Goal: Information Seeking & Learning: Check status

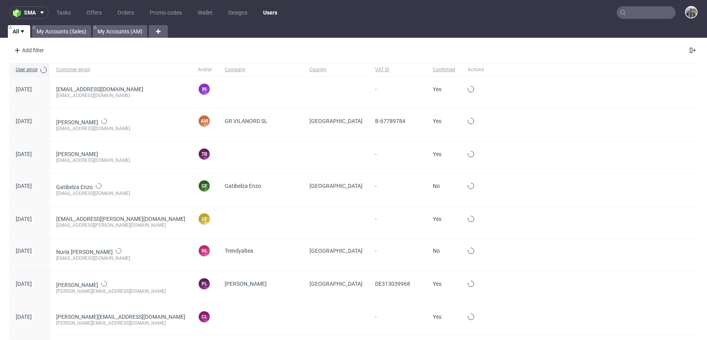
click at [645, 14] on input "text" at bounding box center [646, 12] width 59 height 13
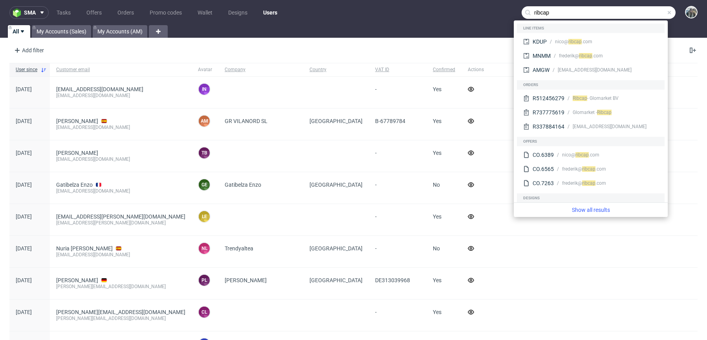
type input "ribcap"
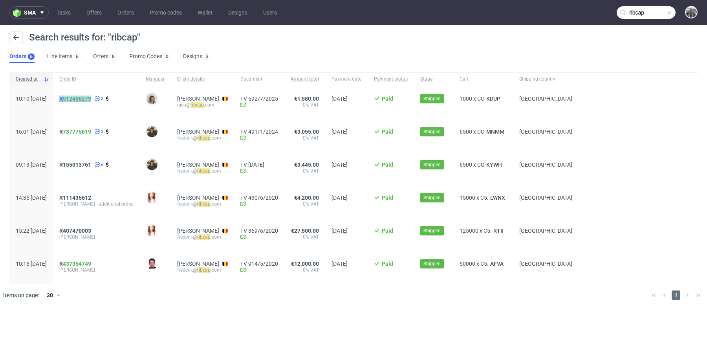
drag, startPoint x: 92, startPoint y: 108, endPoint x: 83, endPoint y: 95, distance: 15.0
click at [83, 95] on span "R 512456279 2" at bounding box center [96, 102] width 74 height 14
copy span "R 512456279"
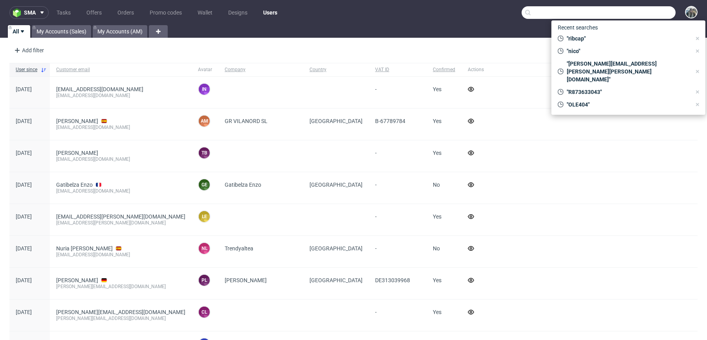
click at [638, 13] on input "text" at bounding box center [599, 12] width 154 height 13
paste input "amandolocamenti"
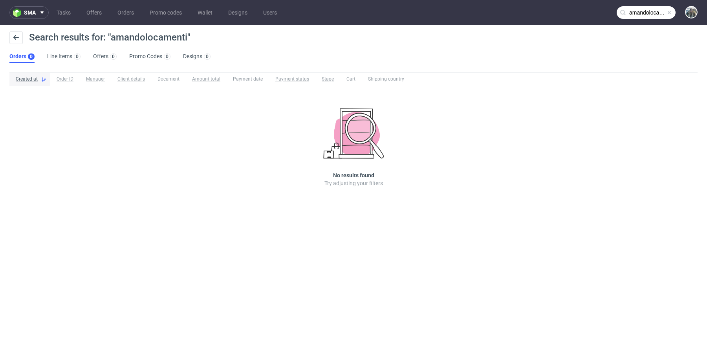
click at [646, 11] on input "amandolocamenti" at bounding box center [646, 12] width 59 height 13
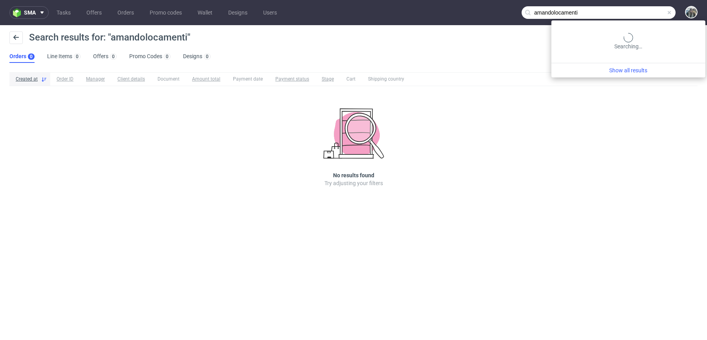
paste input "R628753767"
type input "R628753767"
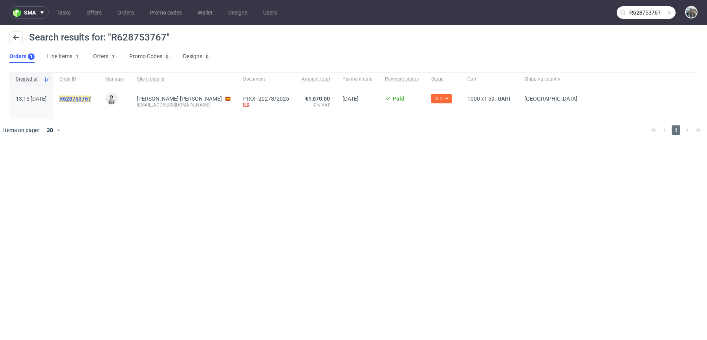
click at [91, 100] on mark "R628753767" at bounding box center [75, 98] width 32 height 6
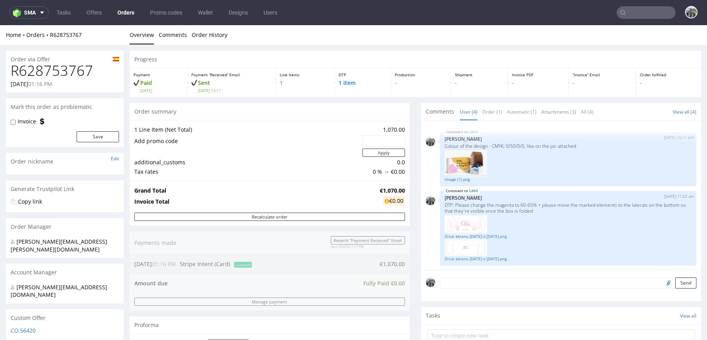
click at [55, 72] on h1 "R628753767" at bounding box center [65, 71] width 108 height 16
copy h1 "R628753767"
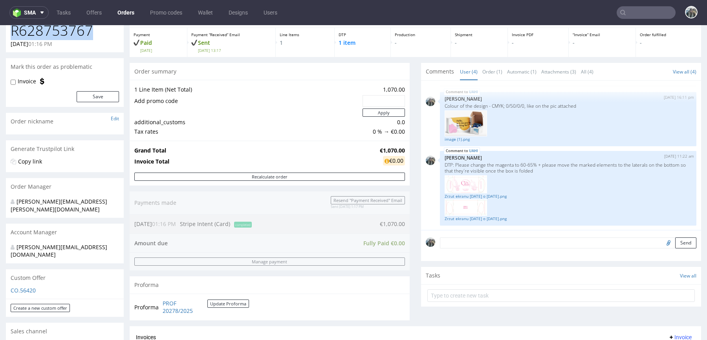
scroll to position [278, 0]
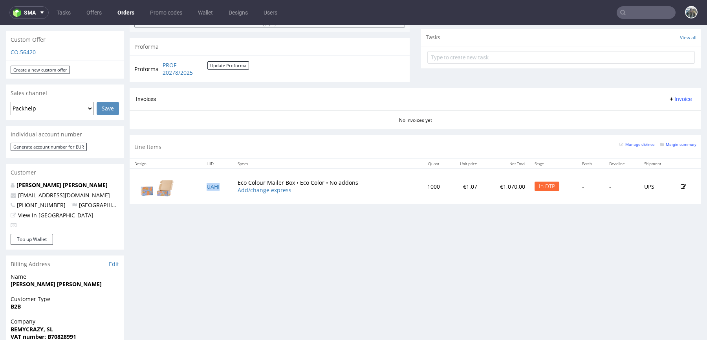
click at [223, 191] on td "UAHI" at bounding box center [217, 186] width 31 height 35
copy link "UAHI"
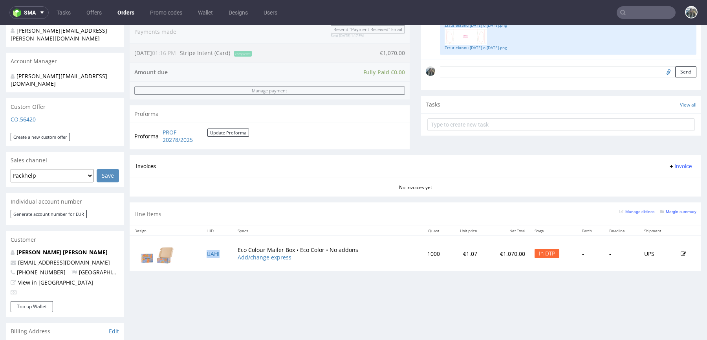
scroll to position [0, 0]
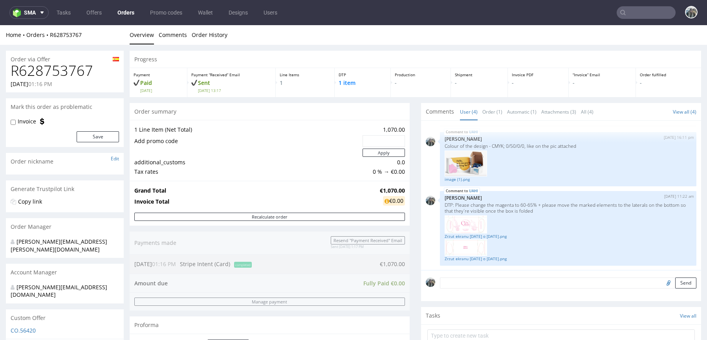
click at [77, 72] on h1 "R628753767" at bounding box center [65, 71] width 108 height 16
copy h1 "R628753767"
click at [69, 70] on h1 "R628753767" at bounding box center [65, 71] width 108 height 16
click at [70, 70] on h1 "R628753767" at bounding box center [65, 71] width 108 height 16
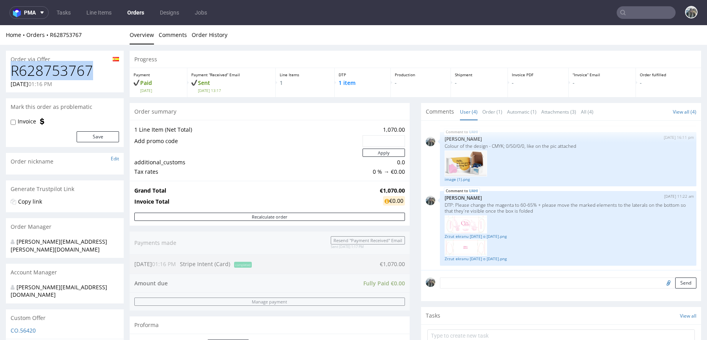
copy h1 "R628753767"
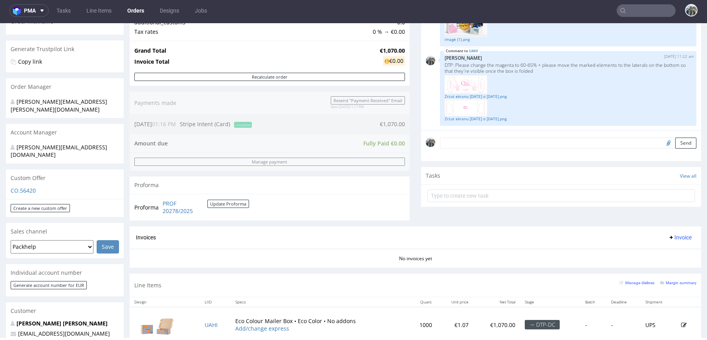
scroll to position [191, 0]
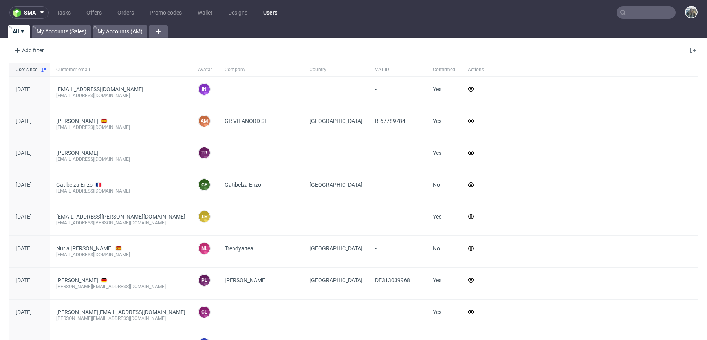
click at [647, 11] on input "text" at bounding box center [646, 12] width 59 height 13
paste input "R873633043"
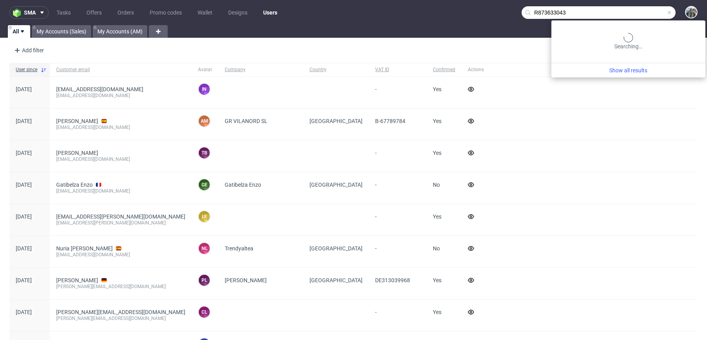
type input "R873633043"
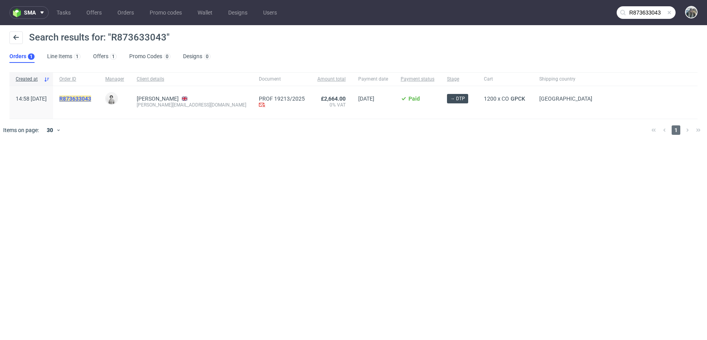
click at [87, 97] on mark "R873633043" at bounding box center [75, 98] width 32 height 6
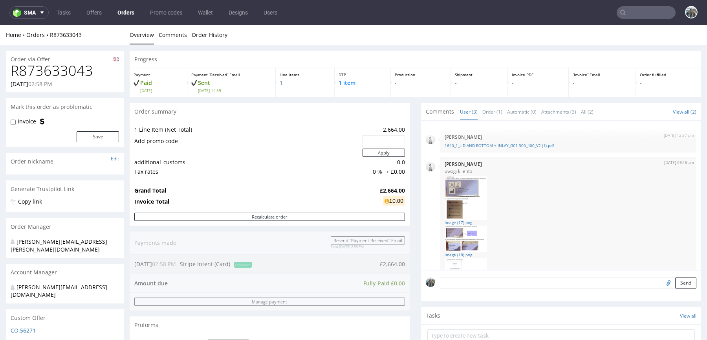
scroll to position [73, 0]
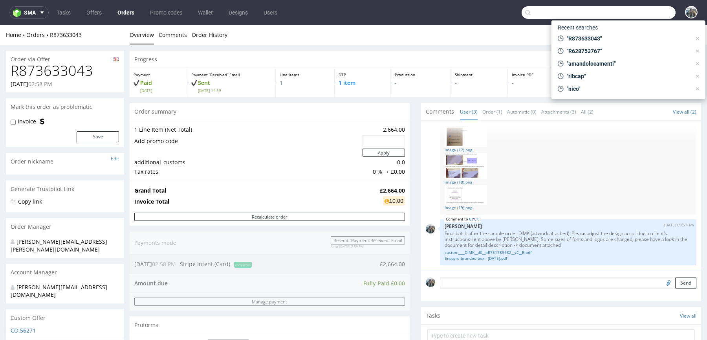
click at [639, 17] on input "text" at bounding box center [599, 12] width 154 height 13
paste input "R873633043"
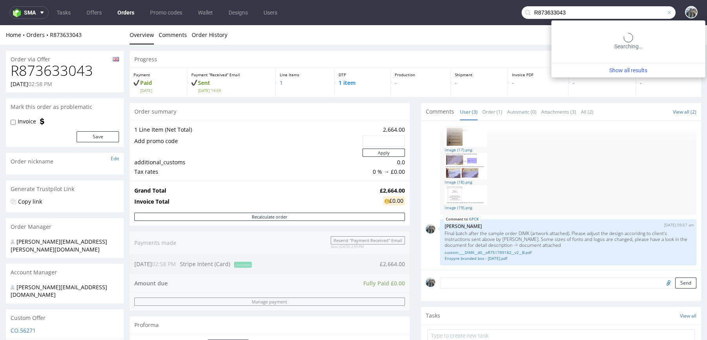
type input "R873633043"
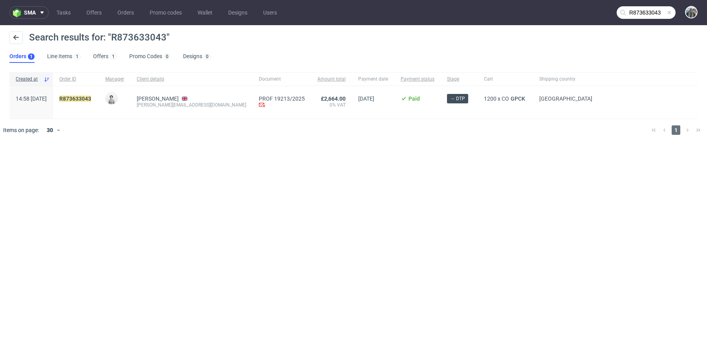
click at [93, 103] on span "R873633043" at bounding box center [75, 102] width 33 height 14
click at [91, 99] on mark "R873633043" at bounding box center [75, 98] width 32 height 6
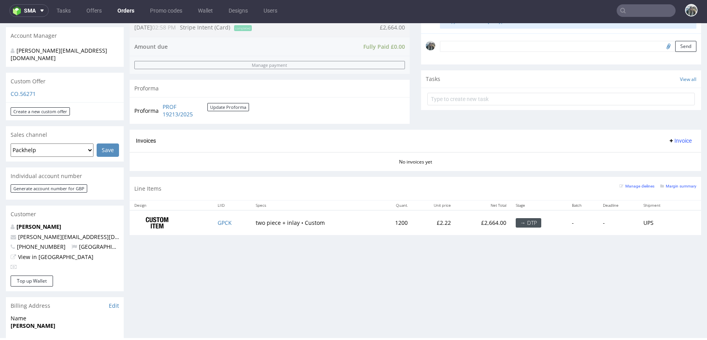
scroll to position [235, 0]
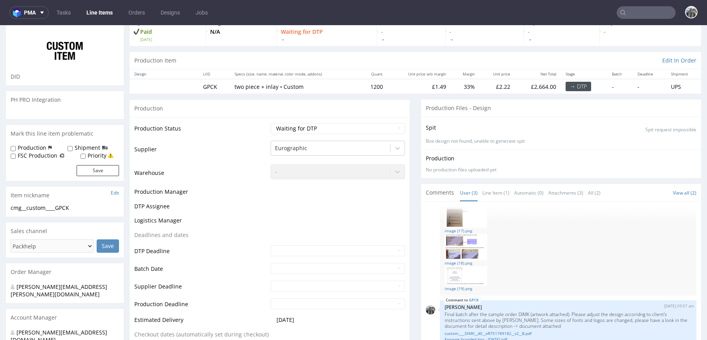
scroll to position [45, 0]
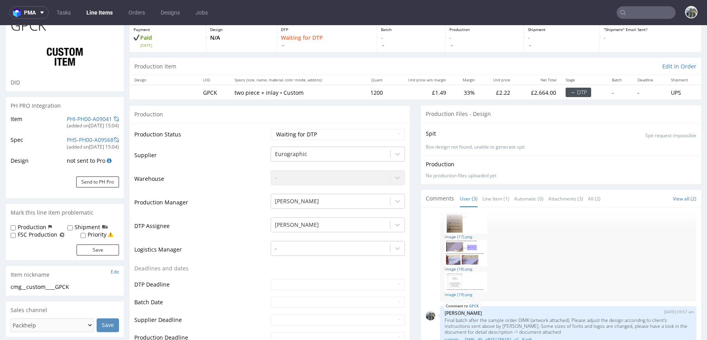
click at [633, 11] on input "text" at bounding box center [646, 12] width 59 height 13
paste input "R628753767"
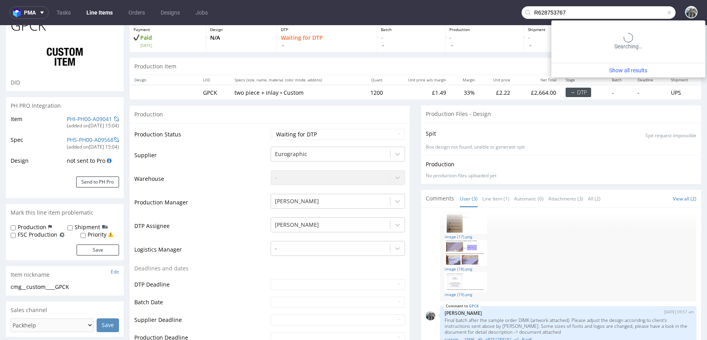
type input "R628753767"
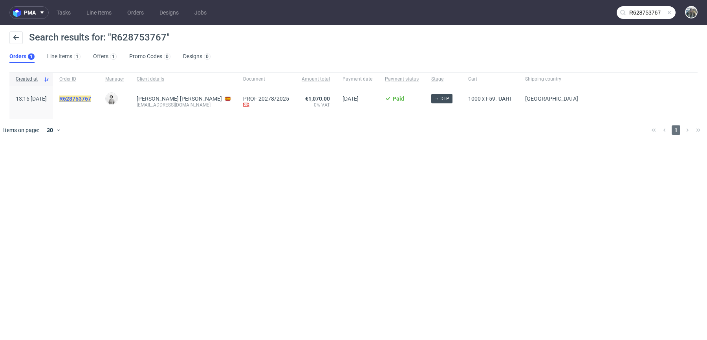
click at [91, 99] on mark "R628753767" at bounding box center [75, 98] width 32 height 6
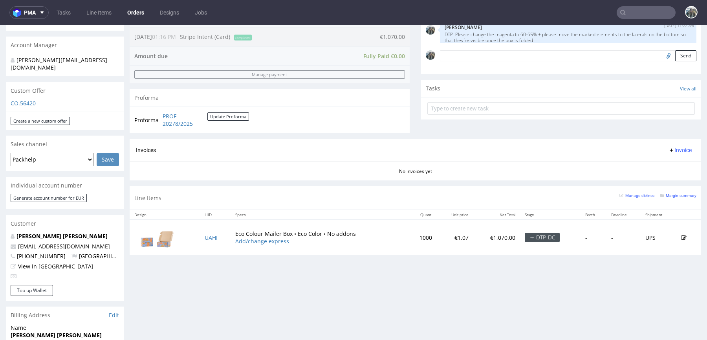
scroll to position [262, 0]
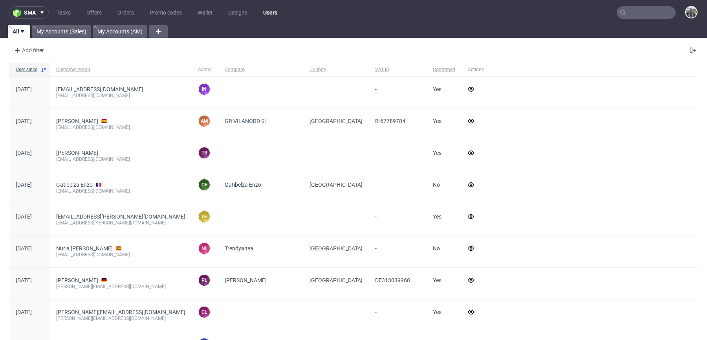
click at [638, 14] on input "text" at bounding box center [646, 12] width 59 height 13
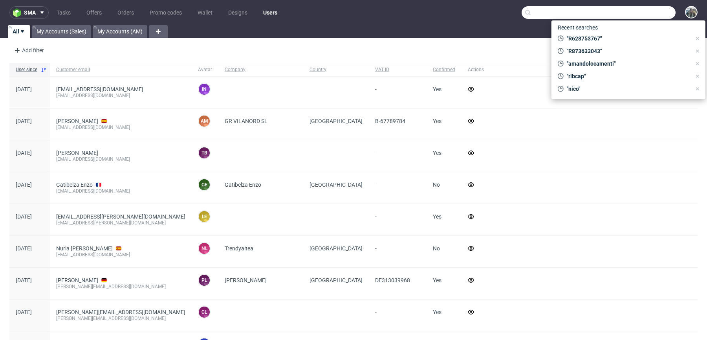
paste input "R287735673"
type input "R287735673"
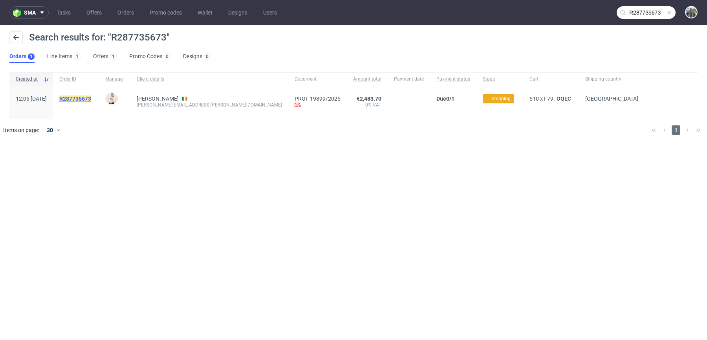
click at [91, 99] on mark "R287735673" at bounding box center [75, 98] width 32 height 6
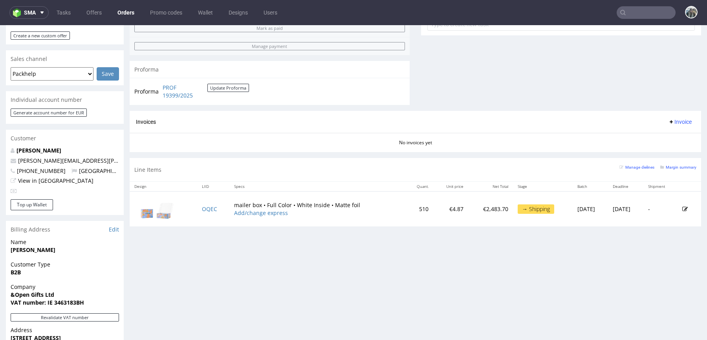
scroll to position [314, 0]
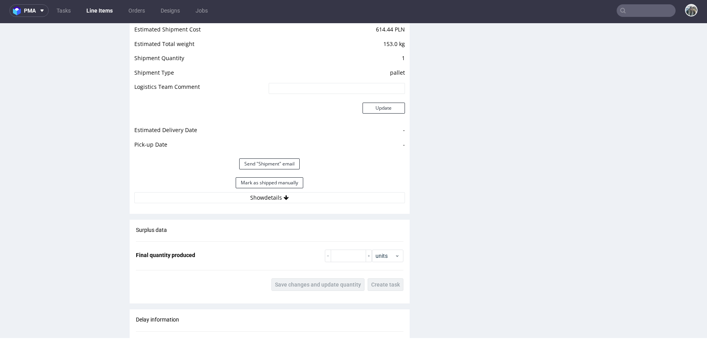
scroll to position [1115, 0]
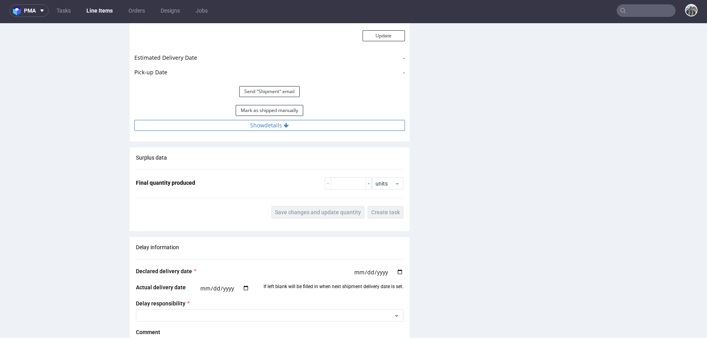
click at [246, 122] on button "Show details" at bounding box center [269, 125] width 271 height 11
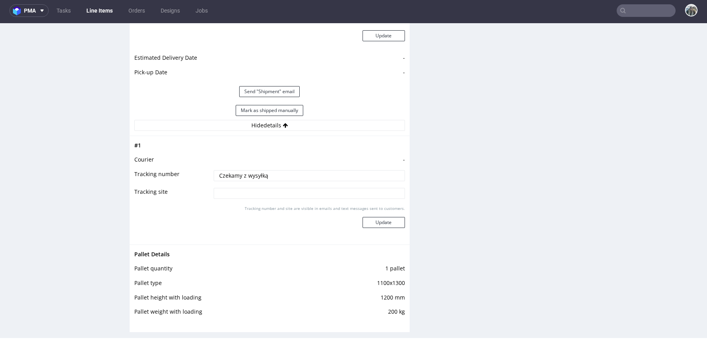
click at [248, 174] on input "Czekamy z wysyłką" at bounding box center [309, 175] width 191 height 11
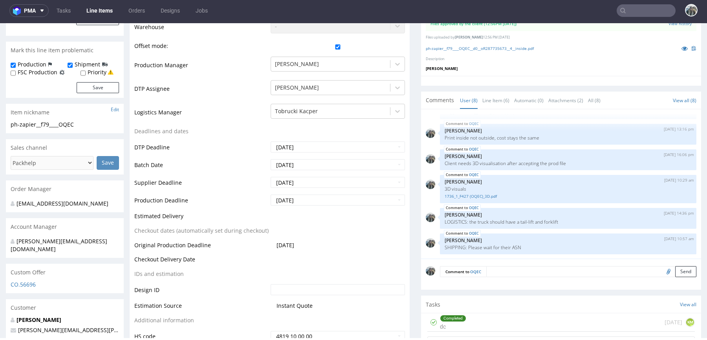
scroll to position [167, 0]
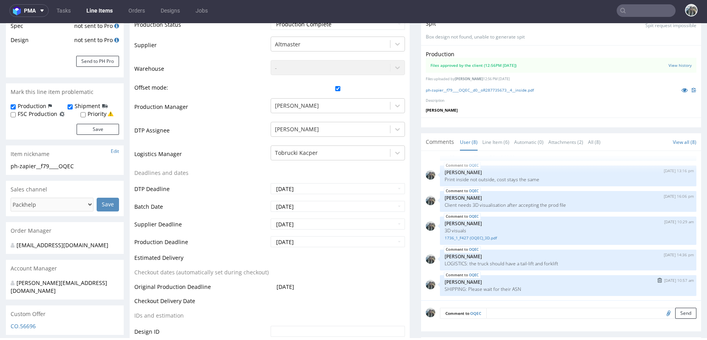
click at [515, 286] on p "SHIPPING: Please wait for their ASN" at bounding box center [568, 289] width 247 height 6
click at [515, 288] on p "SHIPPING: Please wait for their ASN" at bounding box center [568, 289] width 247 height 6
click at [512, 288] on p "SHIPPING: Please wait for their ASN" at bounding box center [568, 289] width 247 height 6
copy p "ASN"
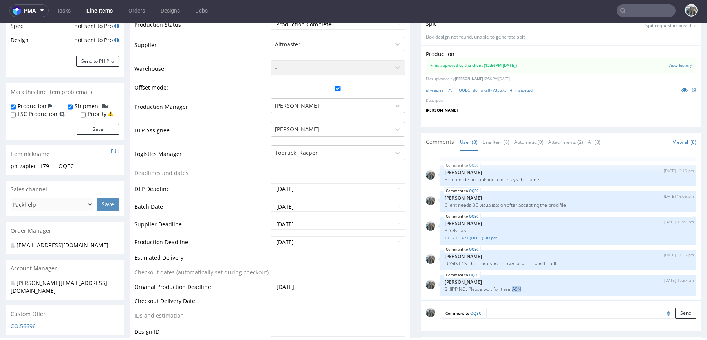
scroll to position [0, 0]
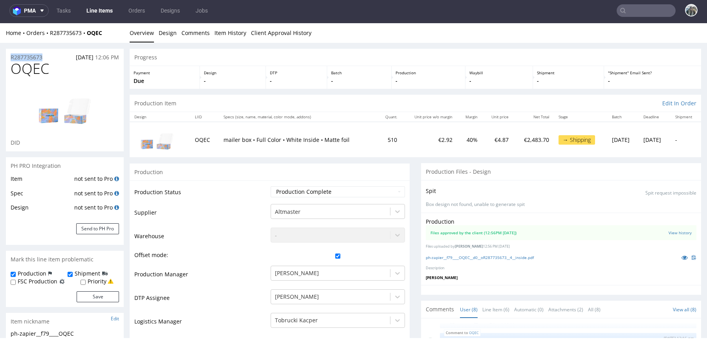
drag, startPoint x: 53, startPoint y: 57, endPoint x: 0, endPoint y: 58, distance: 53.5
copy p "R287735673"
click at [42, 73] on span "OQEC" at bounding box center [30, 69] width 39 height 16
click at [41, 73] on span "OQEC" at bounding box center [30, 69] width 39 height 16
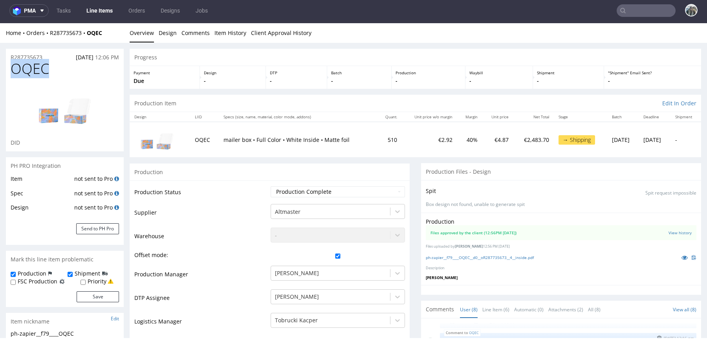
copy span "OQEC"
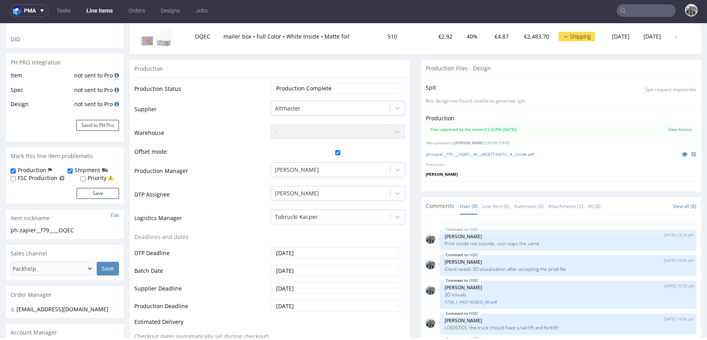
scroll to position [420, 0]
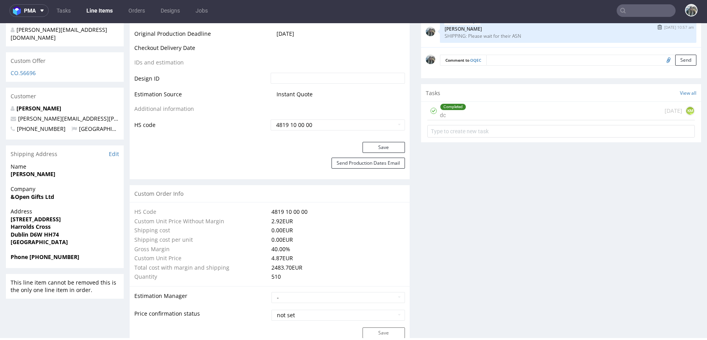
click at [514, 38] on div "OQEC 24th Sep 25 | 10:57 am Zeniuk Magdalena SHIPPING: Please wait for their ASN" at bounding box center [568, 32] width 257 height 21
click at [514, 33] on p "SHIPPING: Please wait for their ASN" at bounding box center [568, 36] width 247 height 6
copy p "ASN"
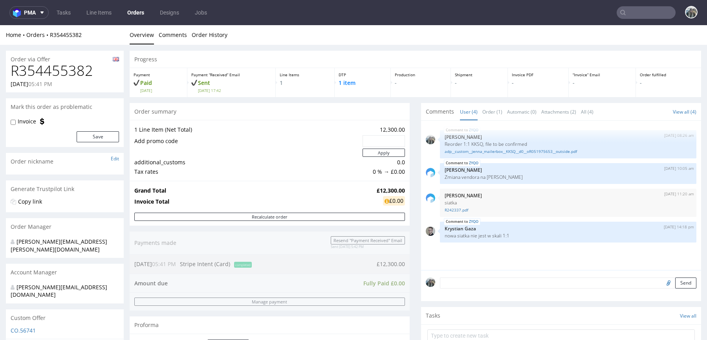
click at [72, 66] on h1 "R354455382" at bounding box center [65, 71] width 108 height 16
click at [72, 67] on h1 "R354455382" at bounding box center [65, 71] width 108 height 16
copy h1 "R354455382"
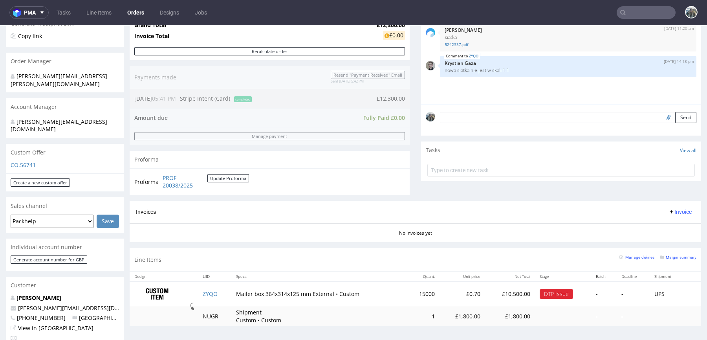
scroll to position [170, 0]
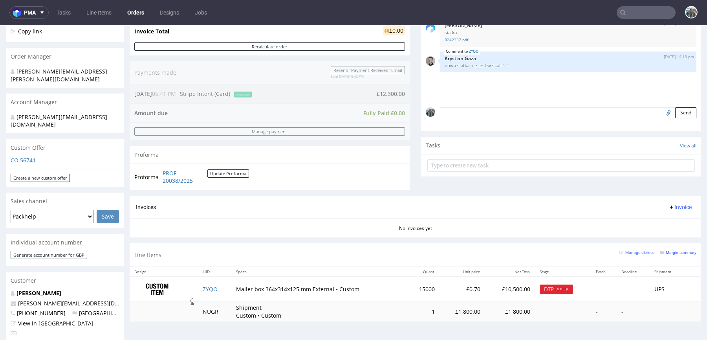
click at [211, 283] on td "ZYQO" at bounding box center [214, 289] width 33 height 25
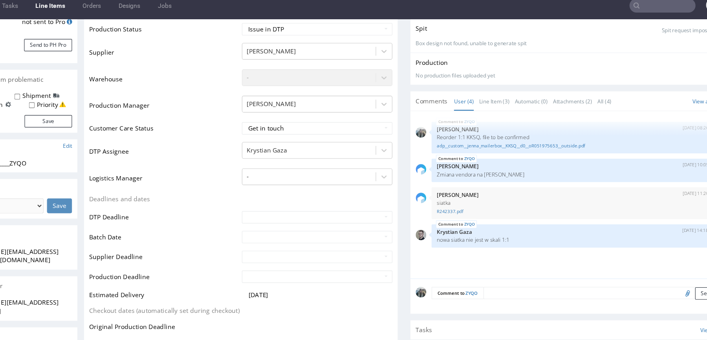
scroll to position [189, 0]
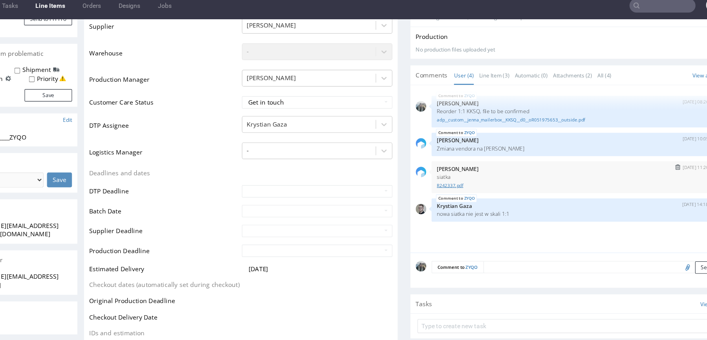
click at [389, 165] on link "R242337.pdf" at bounding box center [506, 168] width 247 height 6
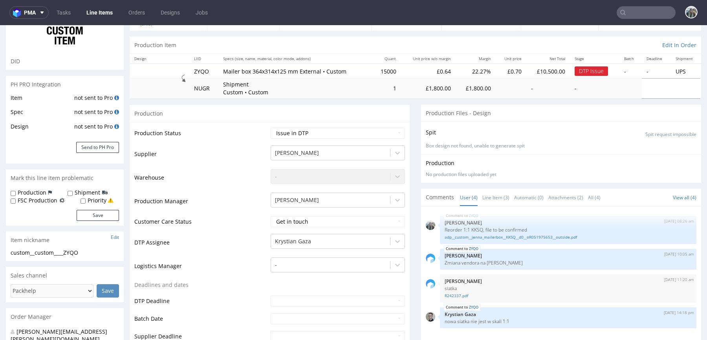
scroll to position [16, 0]
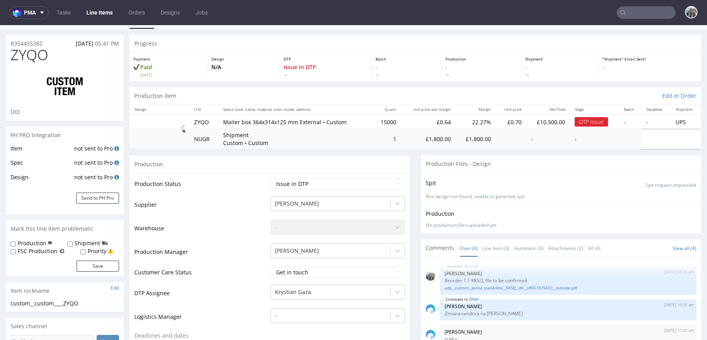
click at [44, 57] on span "ZYQO" at bounding box center [30, 55] width 38 height 16
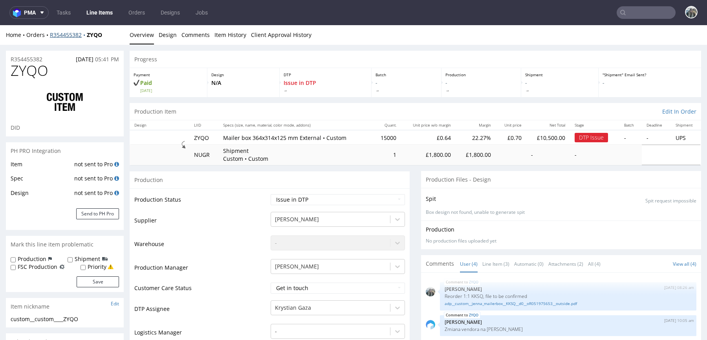
click at [89, 36] on div "Home Orders R354455382 ZYQO" at bounding box center [65, 35] width 118 height 8
drag, startPoint x: 90, startPoint y: 41, endPoint x: 88, endPoint y: 35, distance: 5.8
click at [88, 35] on div "Home Orders R354455382 ZYQO Overview Design Comments Item History Client Approv…" at bounding box center [353, 35] width 707 height 20
copy strong "ZYQO"
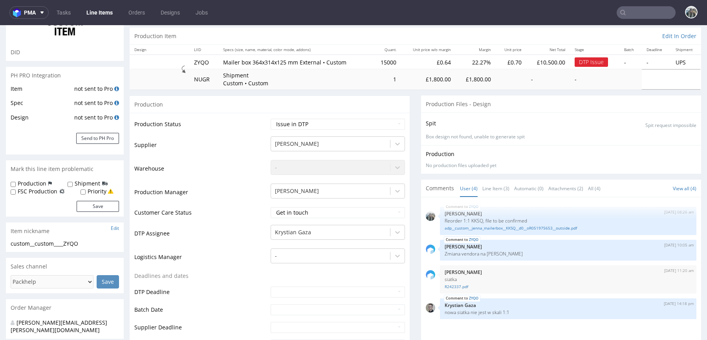
scroll to position [79, 0]
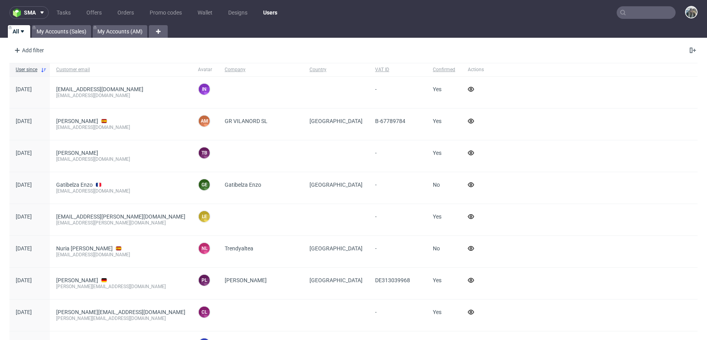
click at [636, 16] on input "text" at bounding box center [646, 12] width 59 height 13
paste input "R038892667"
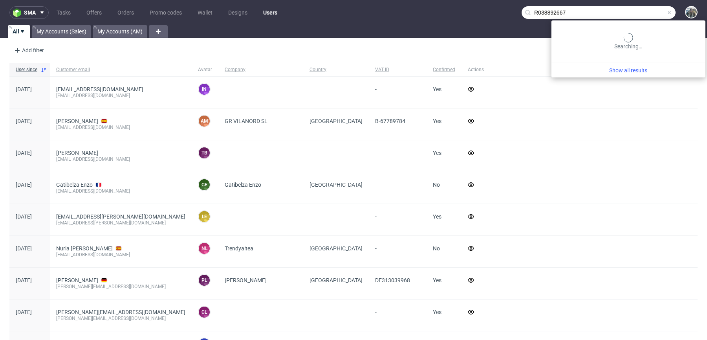
type input "R038892667"
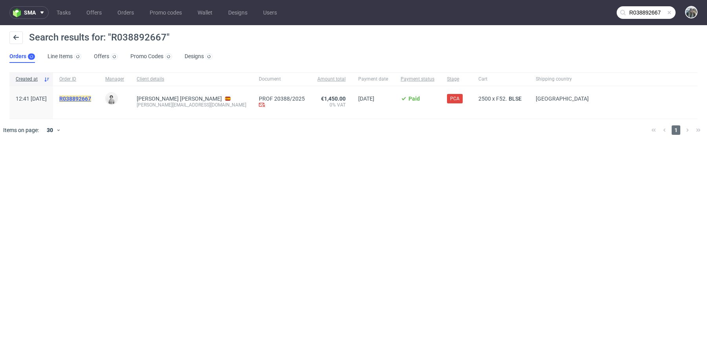
click at [91, 99] on mark "R038892667" at bounding box center [75, 98] width 32 height 6
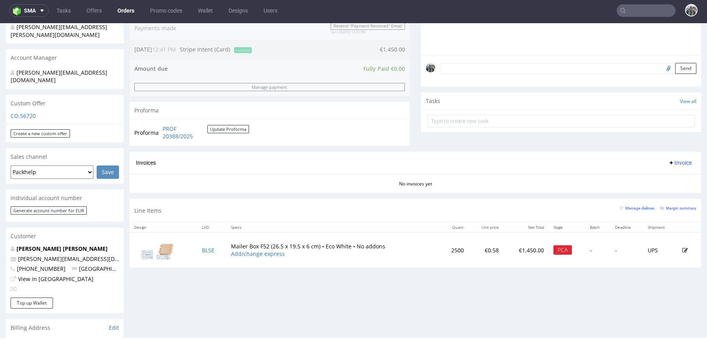
scroll to position [213, 0]
click at [637, 7] on input "text" at bounding box center [646, 10] width 59 height 13
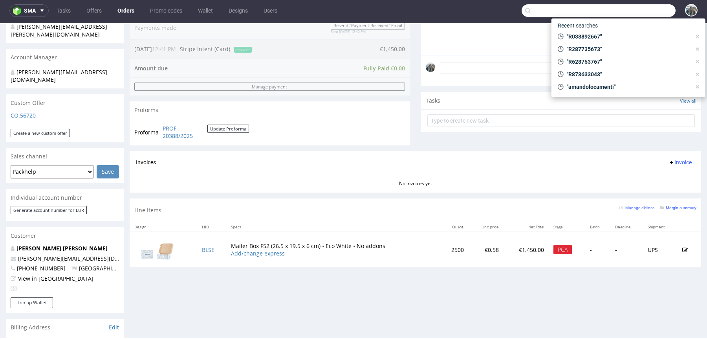
paste input "R070282703"
type input "R070282703"
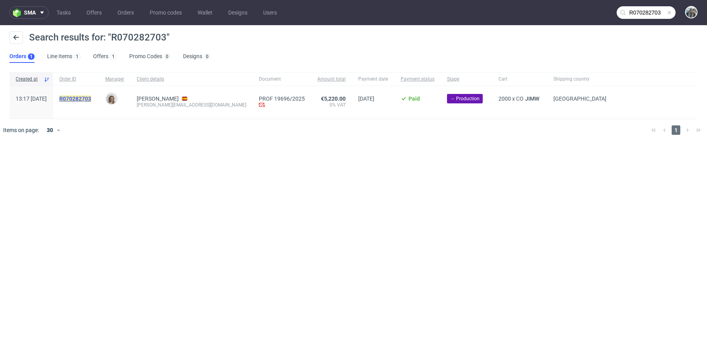
click at [91, 99] on mark "R070282703" at bounding box center [75, 98] width 32 height 6
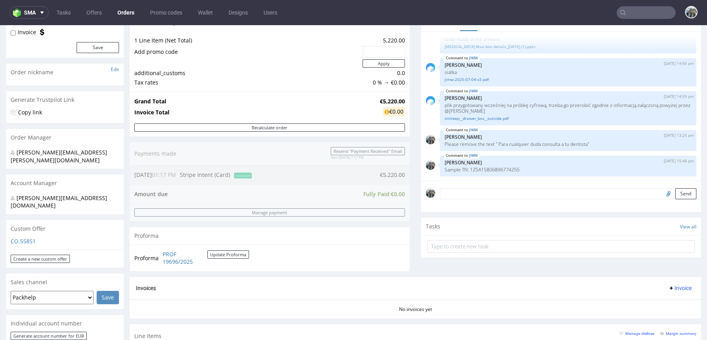
scroll to position [110, 0]
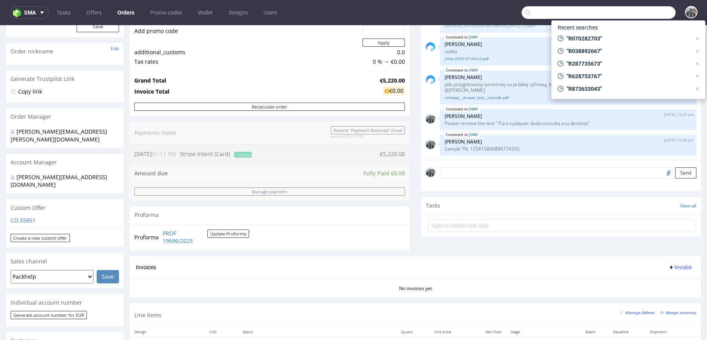
click at [634, 17] on input "text" at bounding box center [599, 12] width 154 height 13
paste input "R628753767"
type input "R628753767"
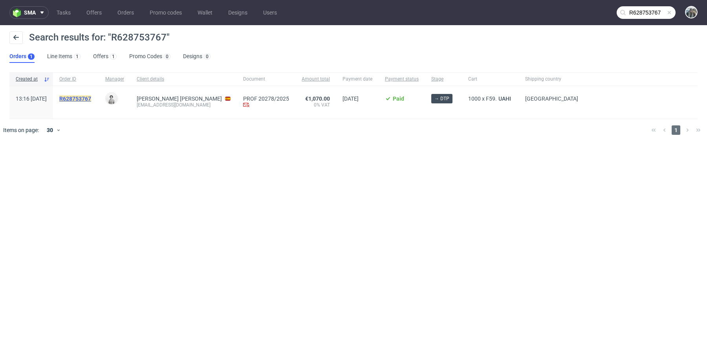
click at [91, 98] on mark "R628753767" at bounding box center [75, 98] width 32 height 6
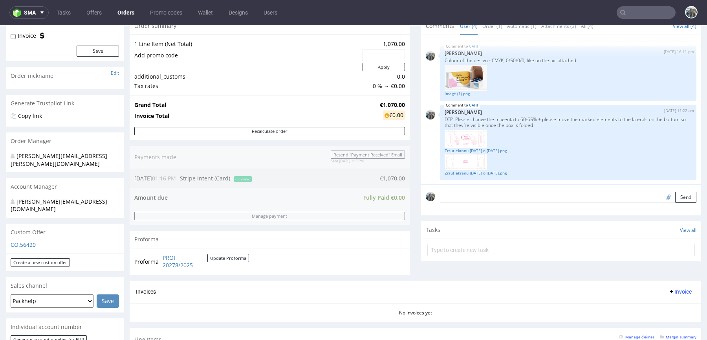
scroll to position [203, 0]
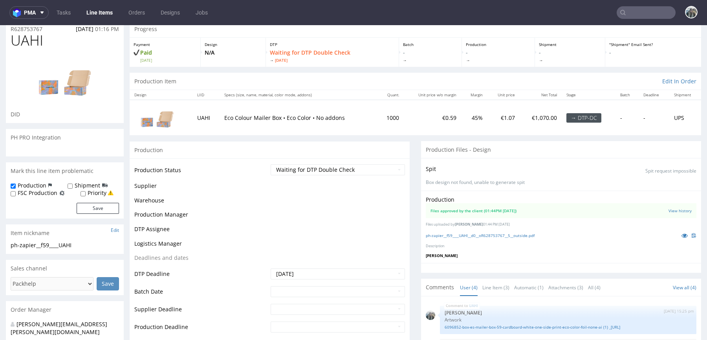
scroll to position [57, 0]
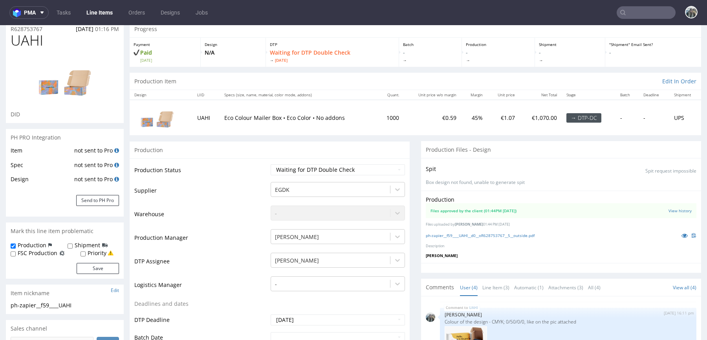
click at [626, 8] on input "text" at bounding box center [646, 12] width 59 height 13
paste input "R988676494"
type input "R988676494"
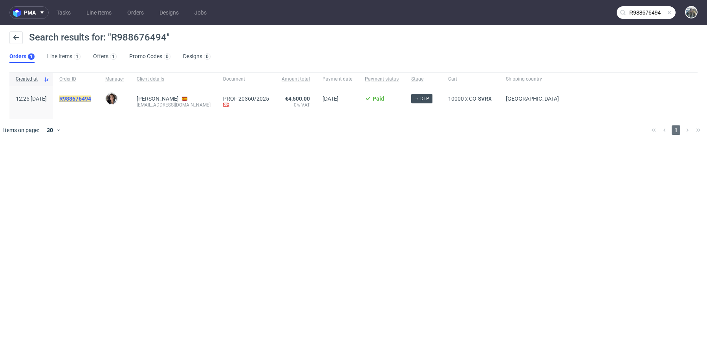
click at [91, 99] on mark "R988676494" at bounding box center [75, 98] width 32 height 6
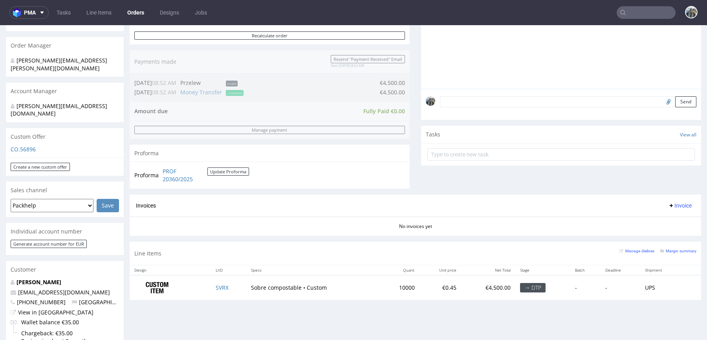
scroll to position [191, 0]
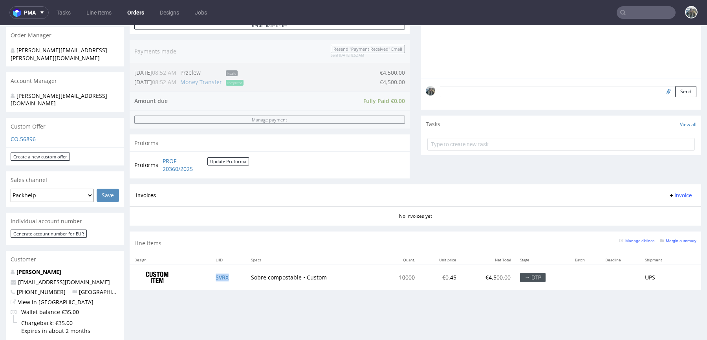
click at [233, 273] on td "SVRX" at bounding box center [228, 277] width 35 height 25
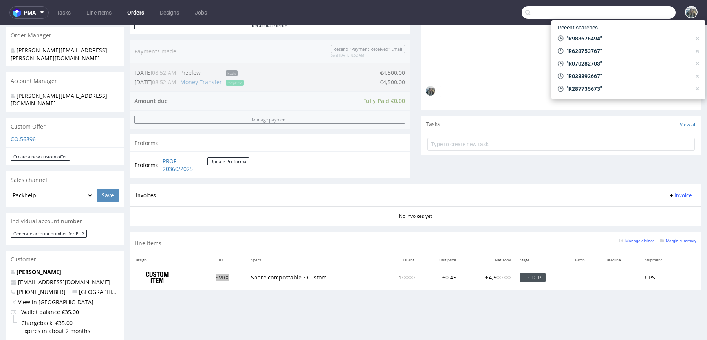
click at [623, 11] on input "text" at bounding box center [599, 12] width 154 height 13
paste input "R354455382"
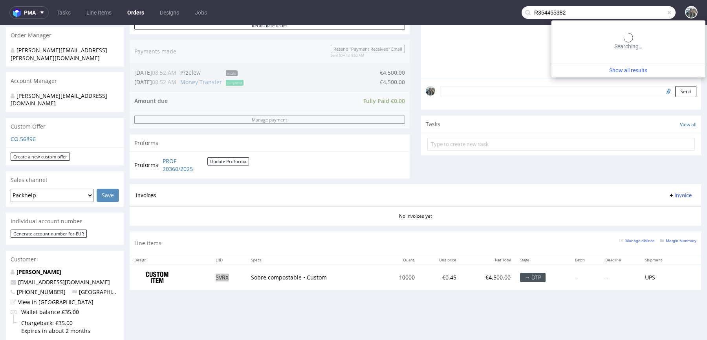
type input "R354455382"
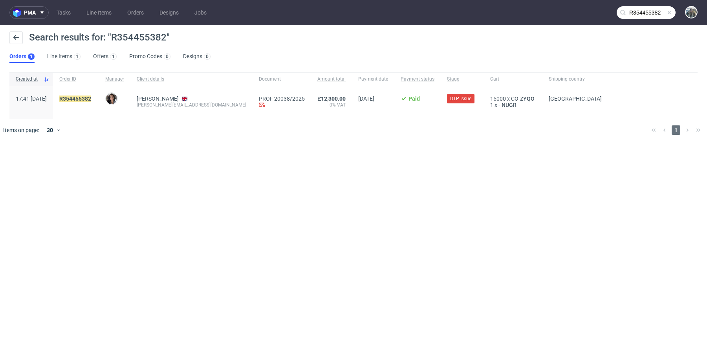
click at [98, 94] on div "R354455382" at bounding box center [76, 102] width 46 height 33
click at [91, 96] on mark "R354455382" at bounding box center [75, 98] width 32 height 6
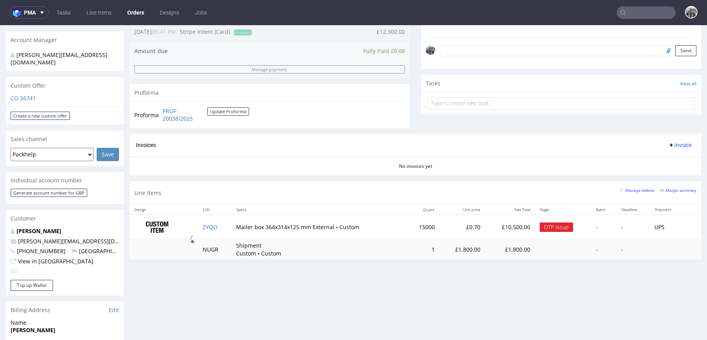
scroll to position [233, 0]
click at [622, 15] on input "text" at bounding box center [646, 12] width 59 height 13
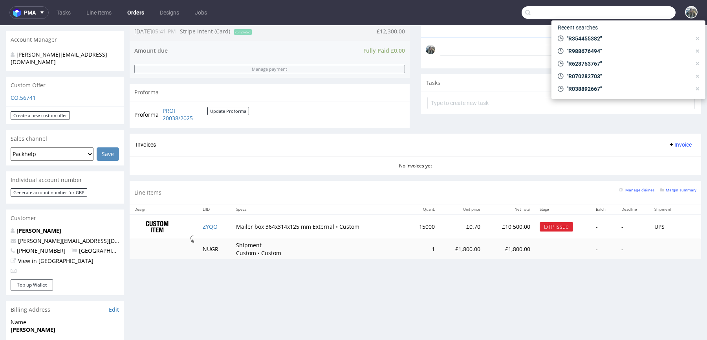
paste input "R464522314"
type input "R464522314"
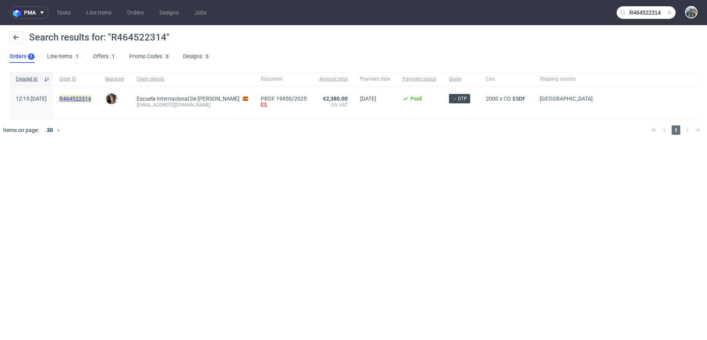
click at [91, 97] on mark "R464522314" at bounding box center [75, 98] width 32 height 6
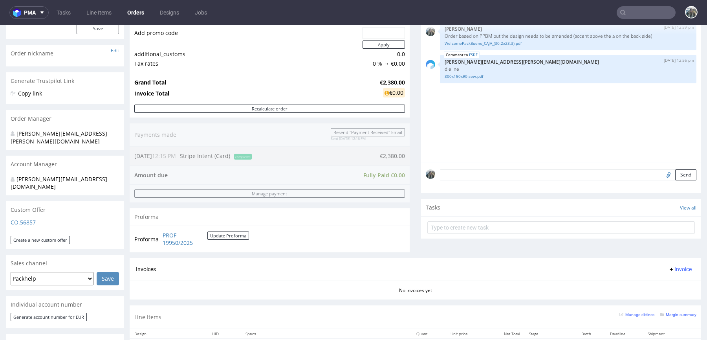
scroll to position [109, 0]
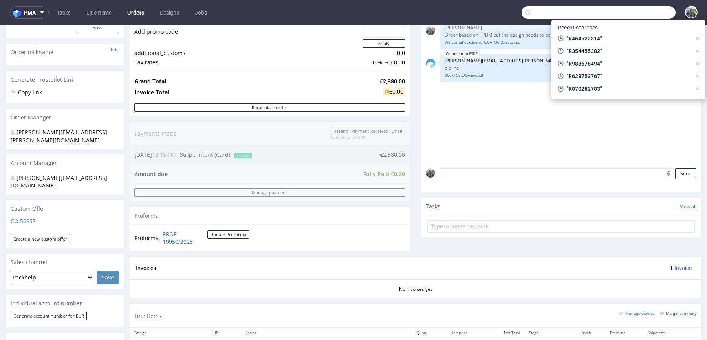
click at [625, 13] on input "text" at bounding box center [599, 12] width 154 height 13
paste input "R172264962"
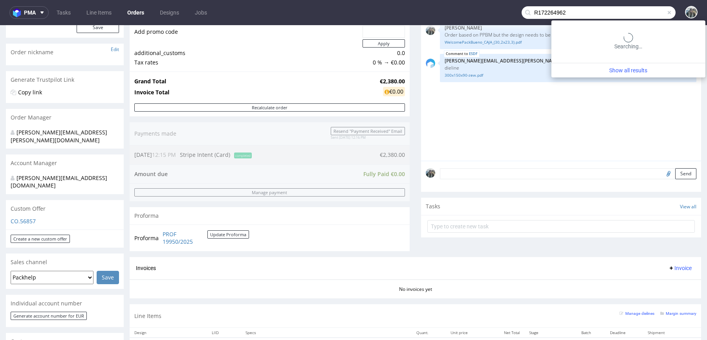
type input "R172264962"
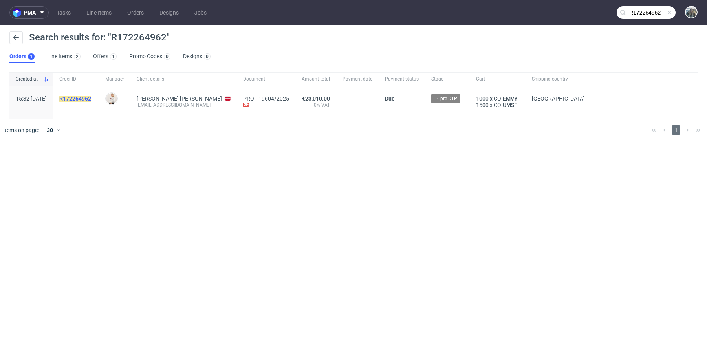
click at [91, 99] on mark "R172264962" at bounding box center [75, 98] width 32 height 6
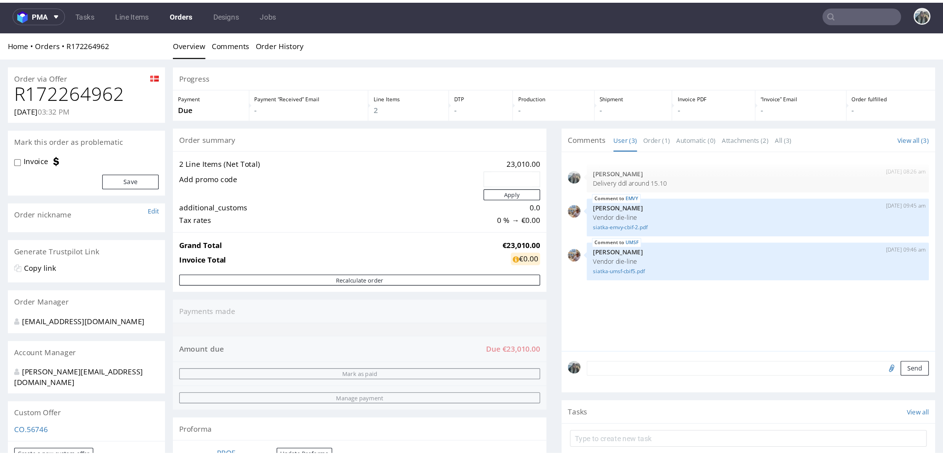
scroll to position [190, 0]
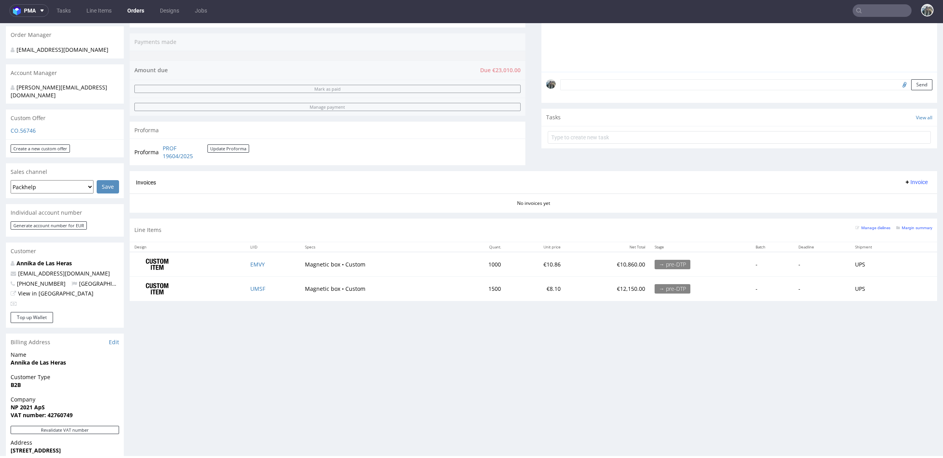
click at [707, 7] on input "text" at bounding box center [882, 10] width 59 height 13
paste input "R873633043"
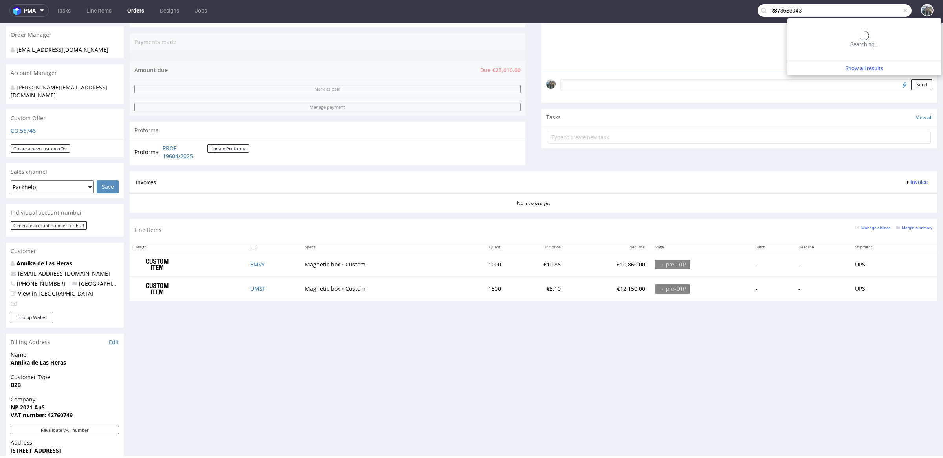
type input "R873633043"
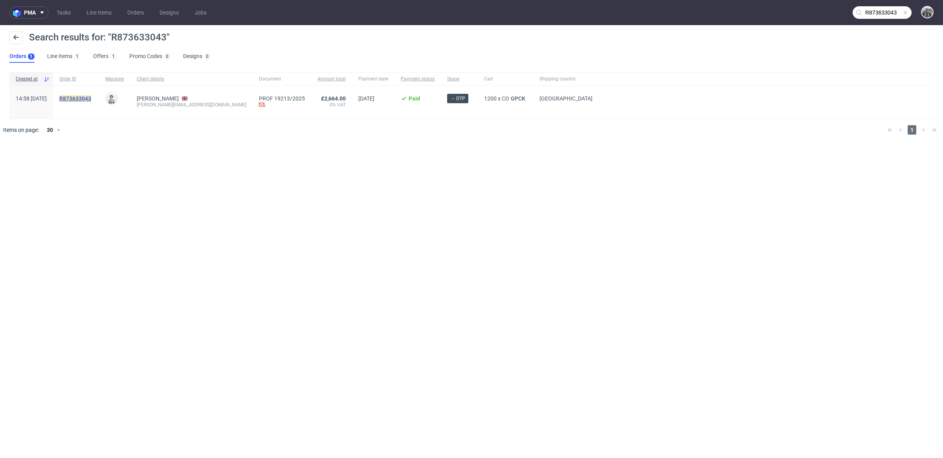
click at [91, 98] on mark "R873633043" at bounding box center [75, 98] width 32 height 6
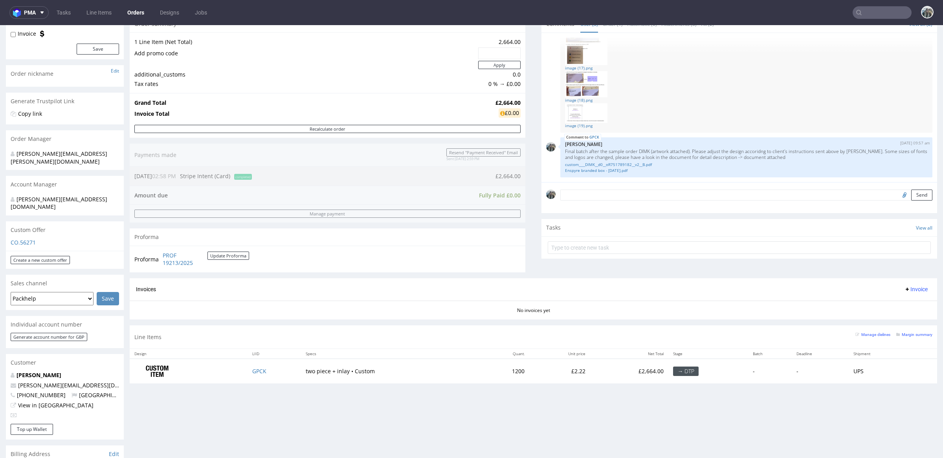
scroll to position [89, 0]
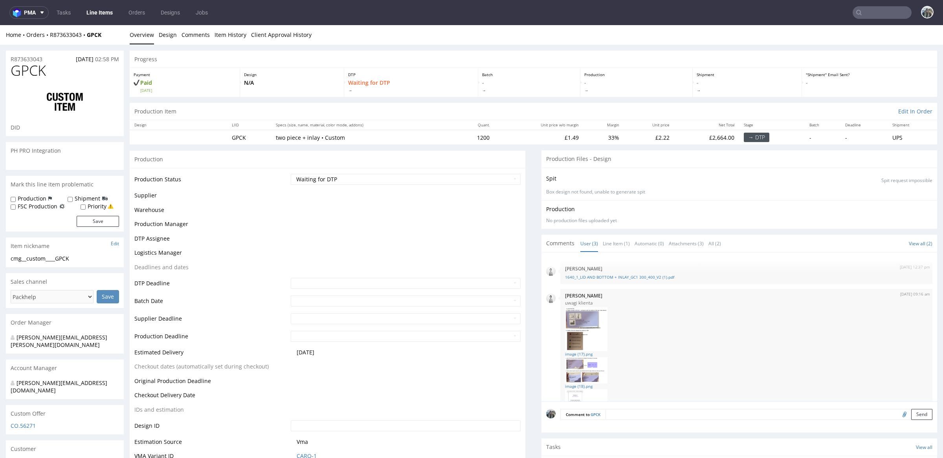
scroll to position [67, 0]
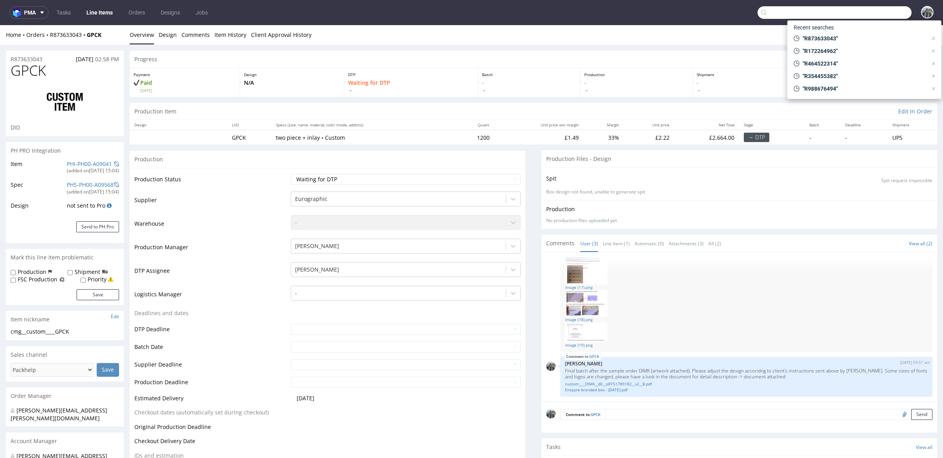
click at [707, 18] on input "text" at bounding box center [834, 12] width 154 height 13
paste input "R948052717"
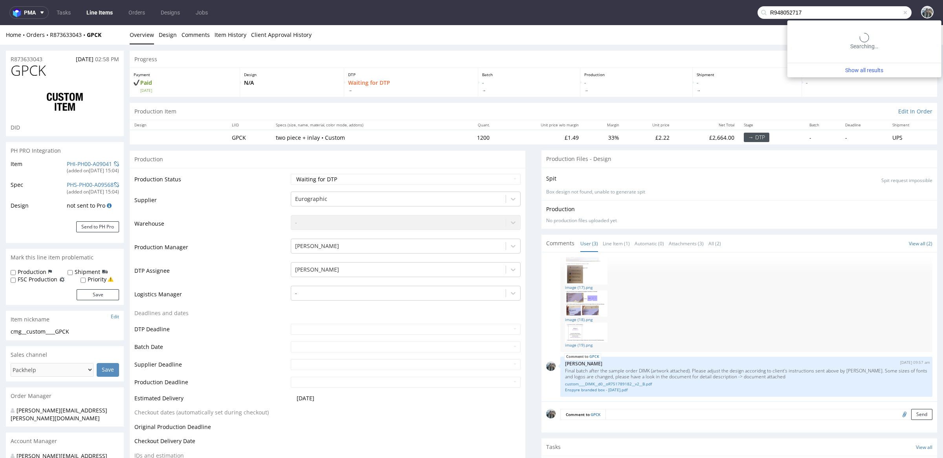
type input "R948052717"
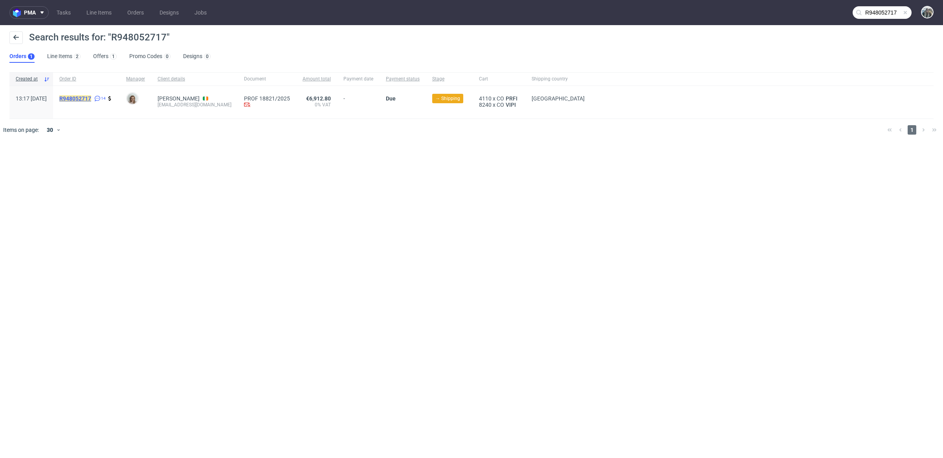
click at [91, 98] on mark "R948052717" at bounding box center [75, 98] width 32 height 6
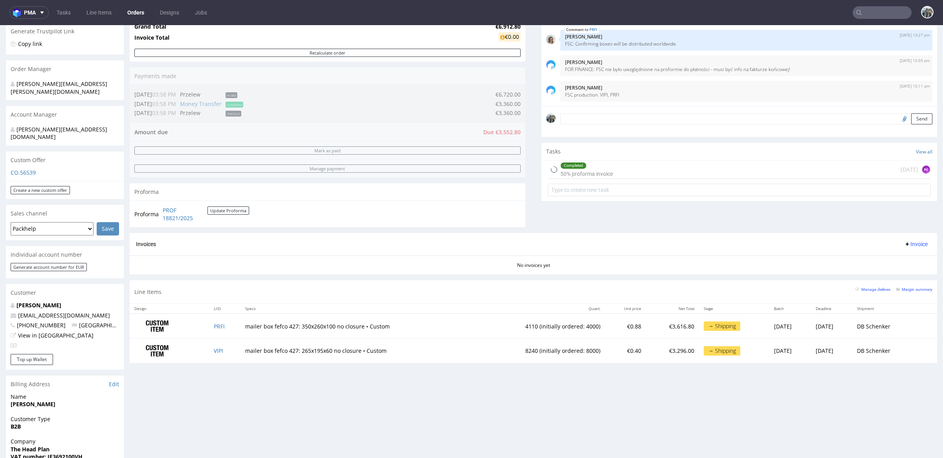
scroll to position [160, 0]
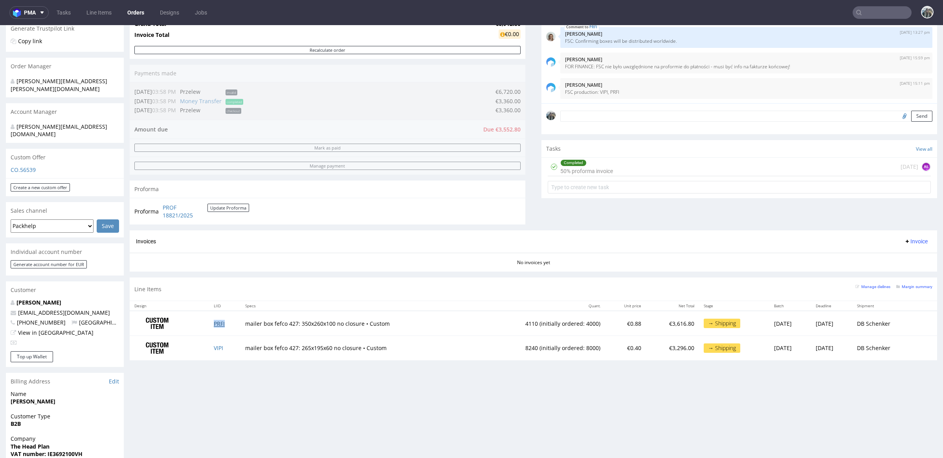
click at [217, 323] on link "PRFI" at bounding box center [219, 323] width 11 height 7
click at [216, 339] on link "VIPI" at bounding box center [218, 348] width 9 height 7
drag, startPoint x: 92, startPoint y: 298, endPoint x: 6, endPoint y: 293, distance: 86.2
click at [0, 299] on div "Order via Offer R948052717 03.09.2025 01:17 PM Mark this order as problematic I…" at bounding box center [471, 268] width 943 height 768
copy span "ciaran@theheadplan.com"
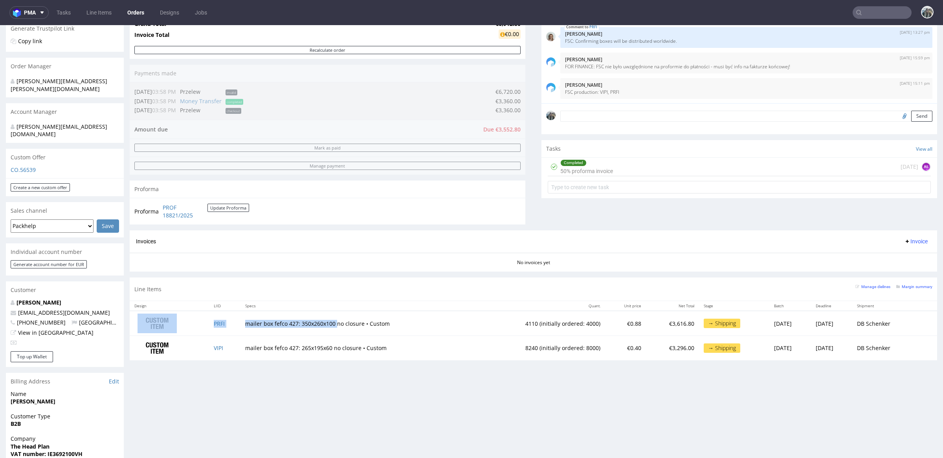
copy tr "PRFI mailer box fefco 427: 350x260x100"
drag, startPoint x: 202, startPoint y: 323, endPoint x: 330, endPoint y: 321, distance: 128.1
click at [330, 321] on tr "PRFI mailer box fefco 427: 350x260x100 no closure • Custom 4110 (initially orde…" at bounding box center [533, 323] width 807 height 25
drag, startPoint x: 204, startPoint y: 348, endPoint x: 328, endPoint y: 345, distance: 123.4
click at [327, 339] on tr "VIPI mailer box fefco 427: 265x195x60 no closure • Custom 8240 (initially order…" at bounding box center [533, 348] width 807 height 24
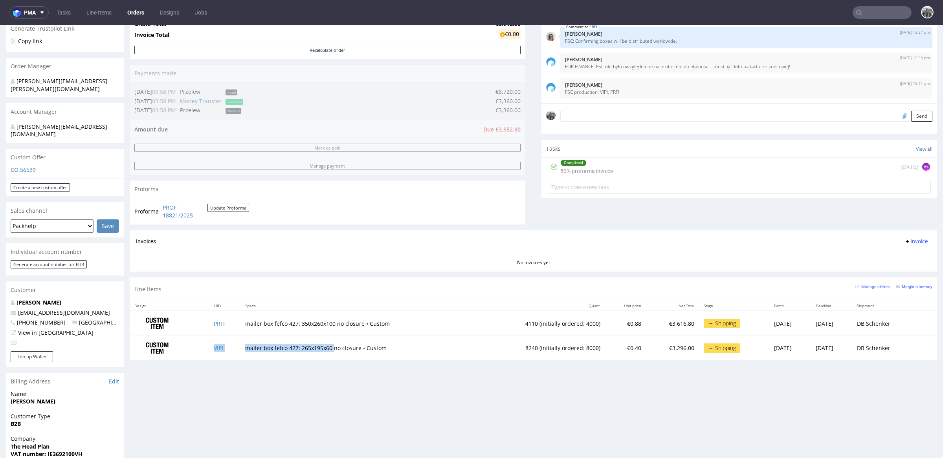
drag, startPoint x: 328, startPoint y: 345, endPoint x: 205, endPoint y: 345, distance: 123.0
click at [205, 339] on tr "VIPI mailer box fefco 427: 265x195x60 no closure • Custom 8240 (initially order…" at bounding box center [533, 348] width 807 height 24
copy tr "VIPI mailer box fefco 427: 265x195x60"
click at [486, 276] on div "Progress Payment Due Payment “Received” Email - Line Items 2 DTP - Production -…" at bounding box center [533, 128] width 807 height 476
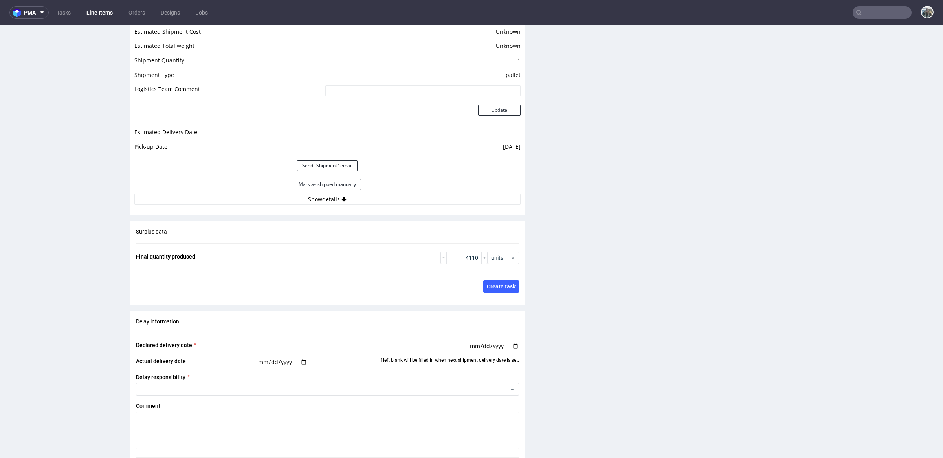
scroll to position [1023, 0]
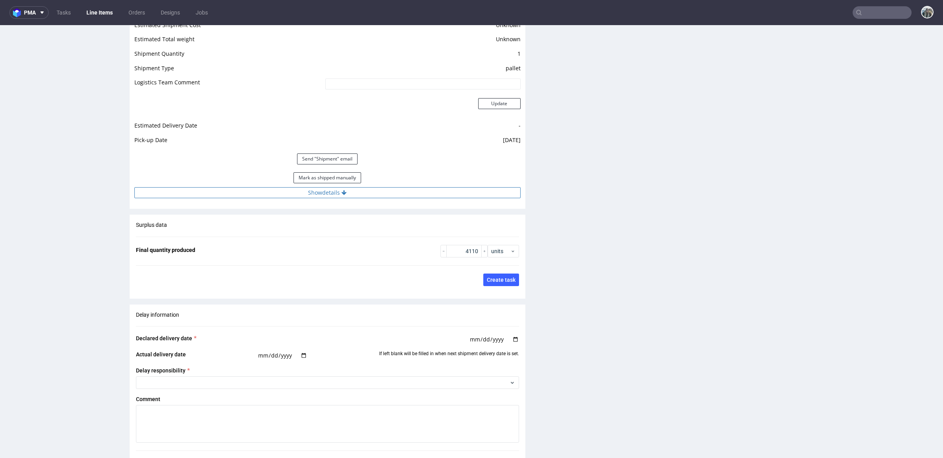
click at [387, 191] on button "Show details" at bounding box center [327, 192] width 386 height 11
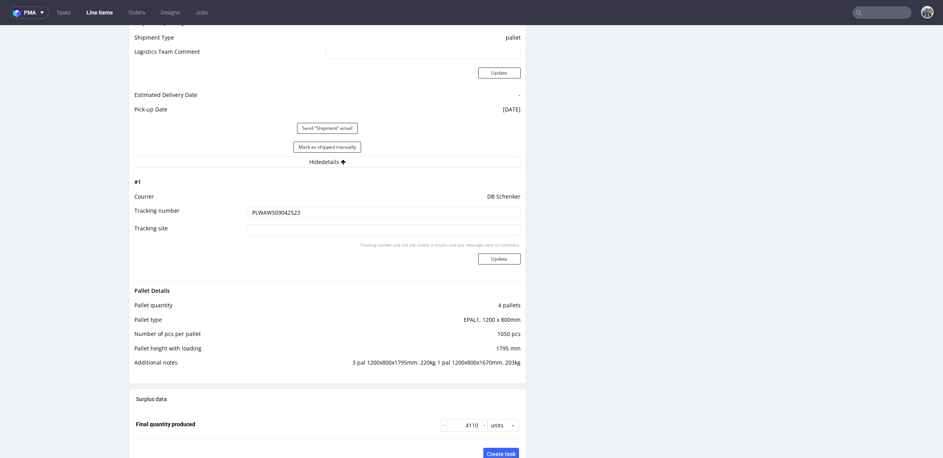
scroll to position [1086, 0]
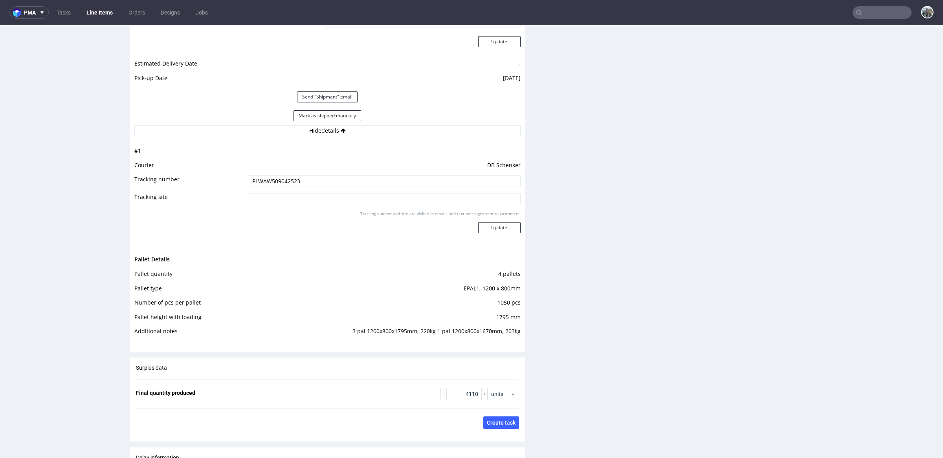
click at [407, 182] on input "PLWAW509042523" at bounding box center [384, 181] width 274 height 11
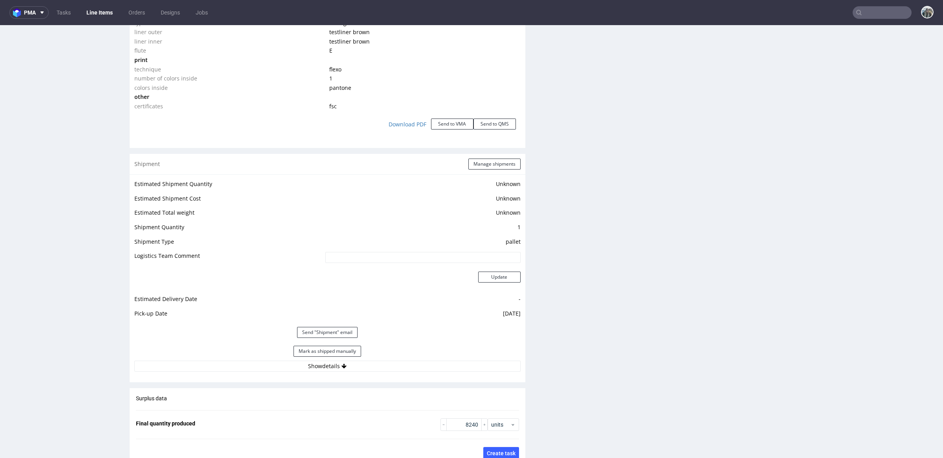
scroll to position [955, 0]
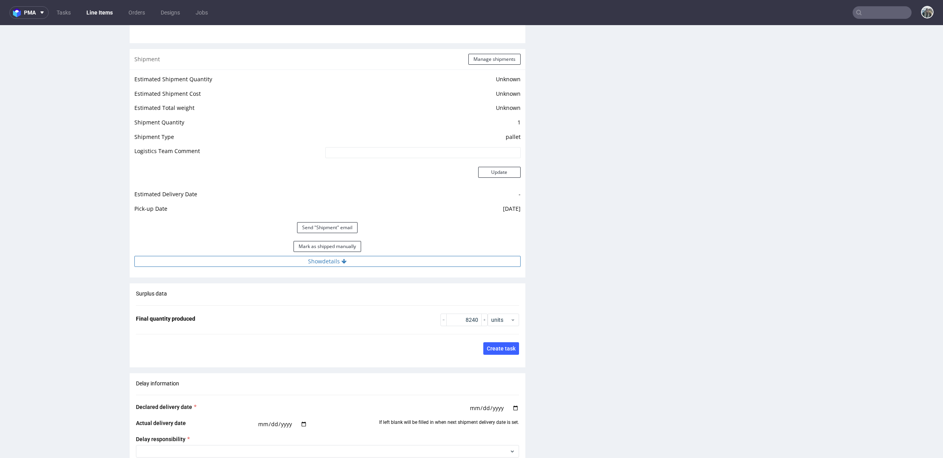
click at [370, 262] on button "Show details" at bounding box center [327, 261] width 386 height 11
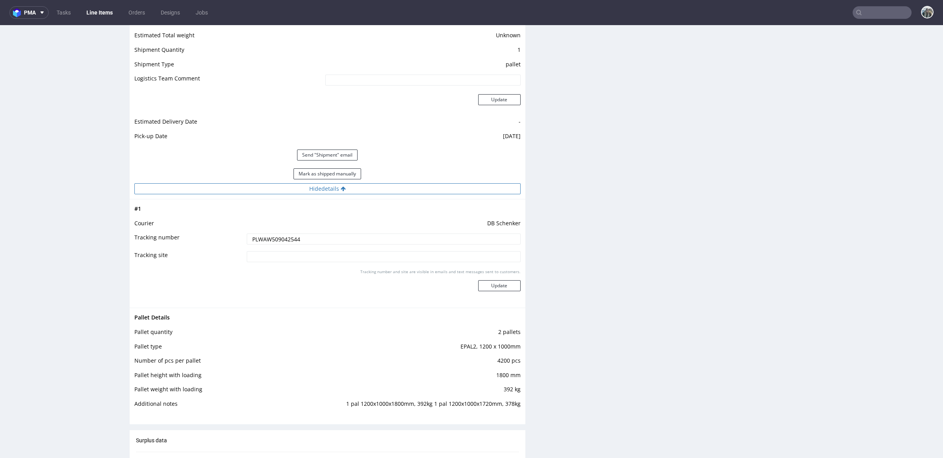
scroll to position [1040, 0]
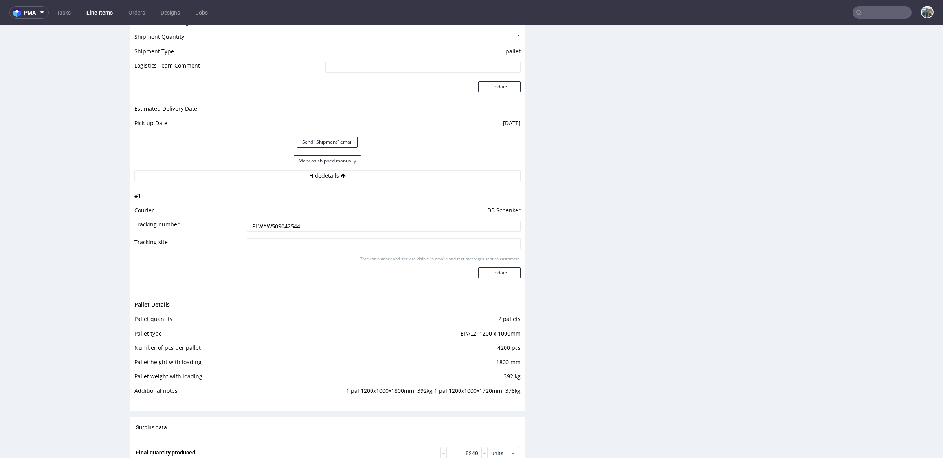
click at [340, 221] on input "PLWAW509042544" at bounding box center [384, 226] width 274 height 11
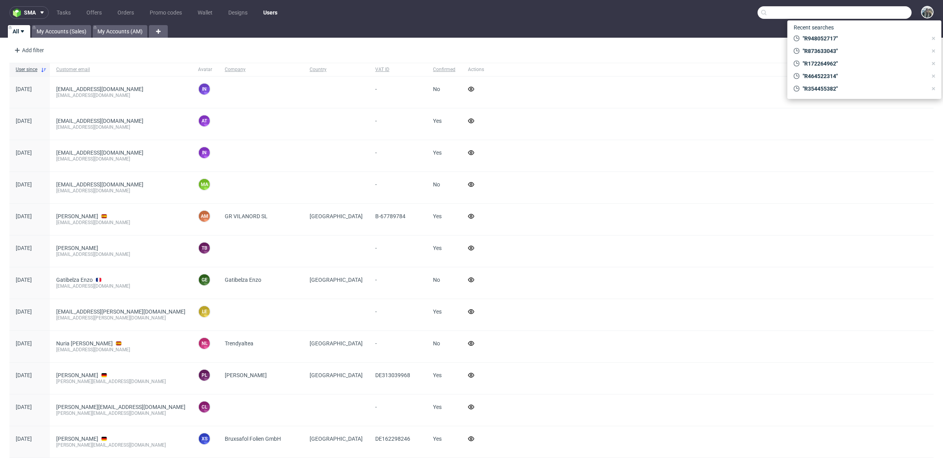
click at [877, 15] on input "text" at bounding box center [834, 12] width 154 height 13
paste input "theheadplan"
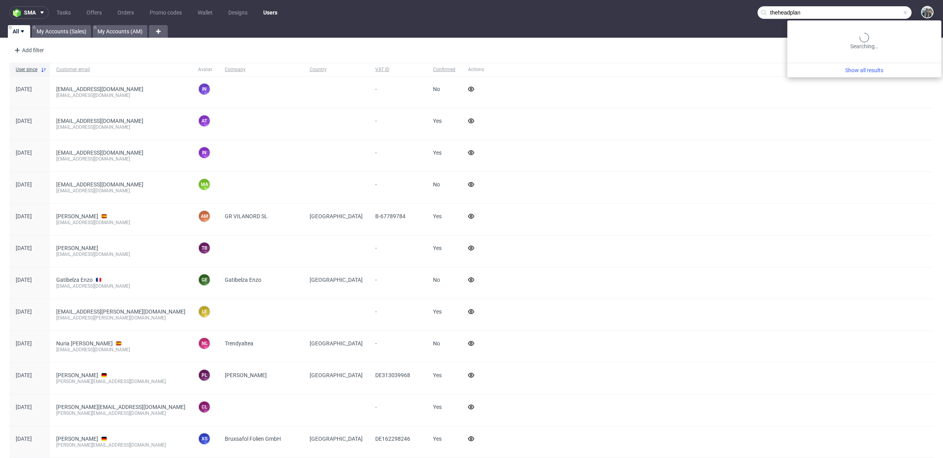
type input "theheadplan"
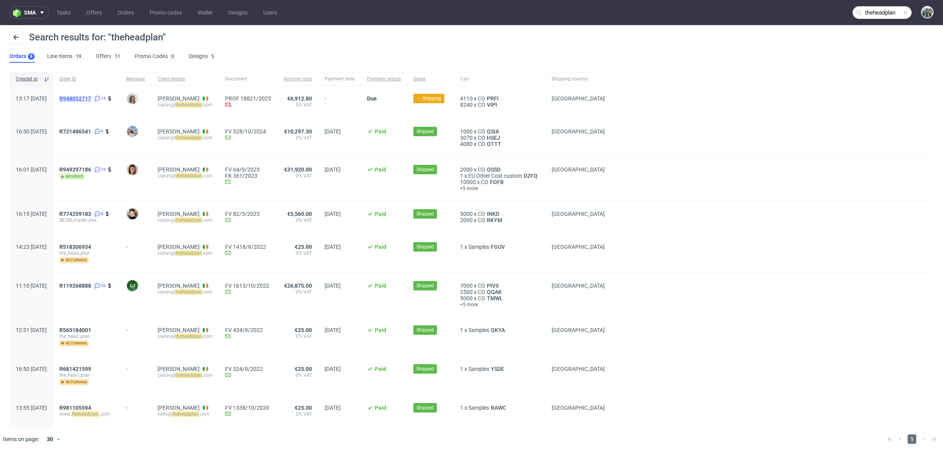
click at [91, 98] on span "R948052717" at bounding box center [75, 98] width 32 height 6
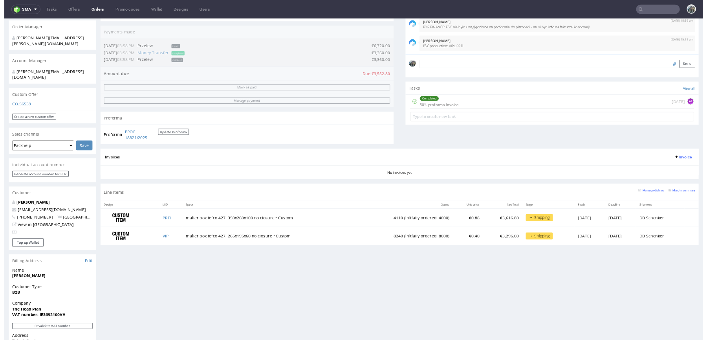
scroll to position [187, 0]
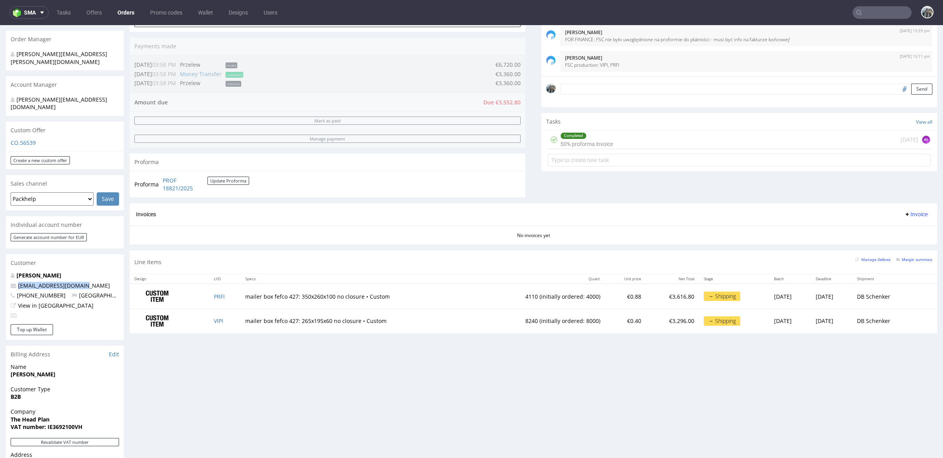
drag, startPoint x: 86, startPoint y: 273, endPoint x: 0, endPoint y: 273, distance: 86.0
click at [0, 273] on div "Order via Offer R948052717 03.09.2025 01:17 PM Mark this order as problematic I…" at bounding box center [471, 241] width 943 height 768
copy span "ciaran@theheadplan.com"
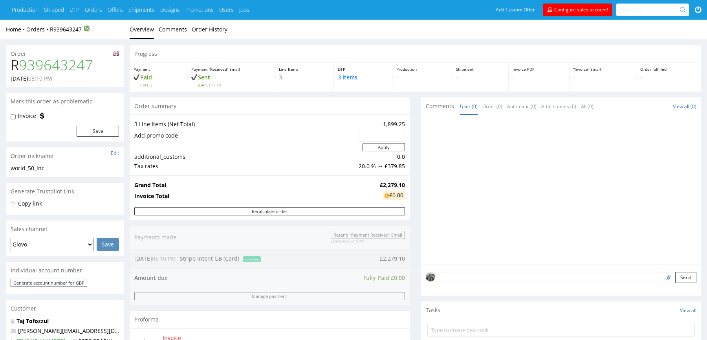
click at [15, 68] on h1 "R 939643247" at bounding box center [65, 65] width 108 height 16
copy h1 "R 939643247"
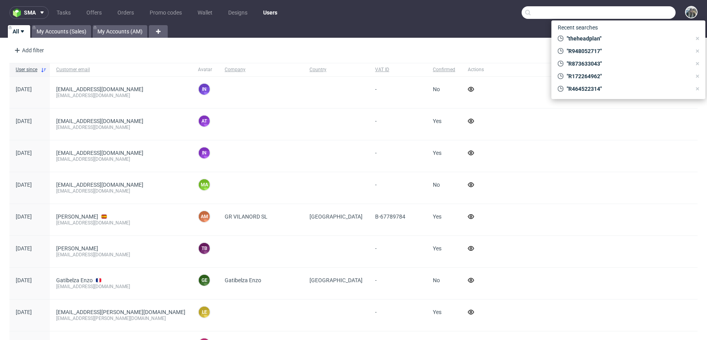
click at [639, 10] on input "text" at bounding box center [599, 12] width 154 height 13
paste input "R939643247"
type input "R939643247"
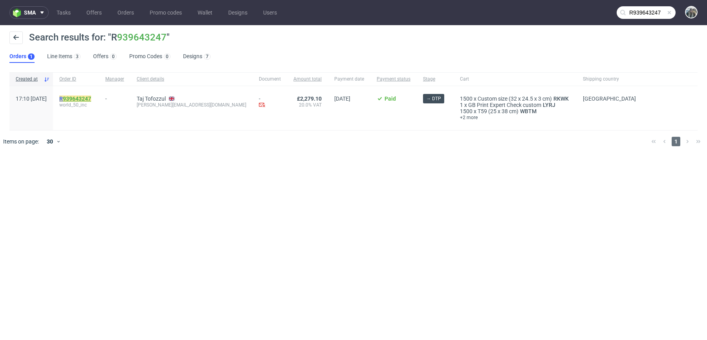
click at [88, 98] on link "939643247" at bounding box center [77, 98] width 28 height 6
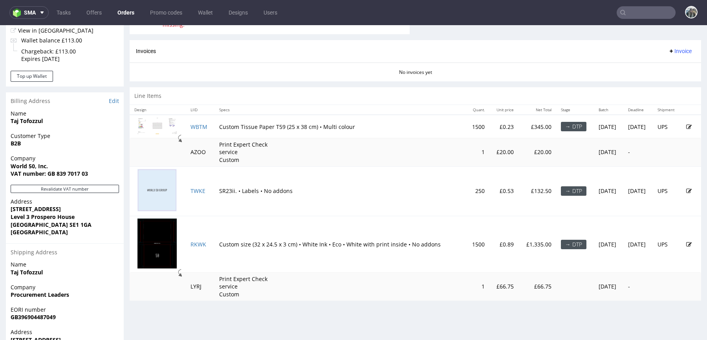
scroll to position [327, 0]
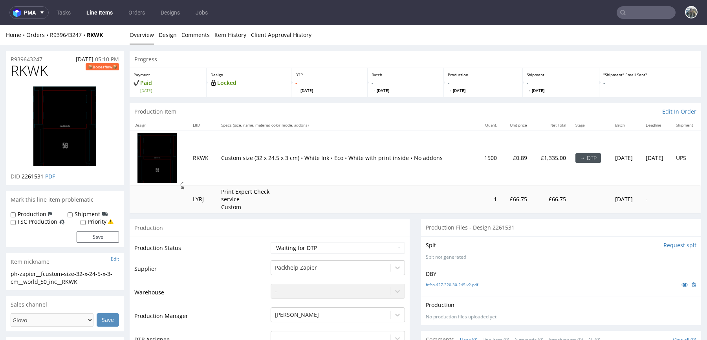
click at [73, 128] on img at bounding box center [64, 126] width 63 height 80
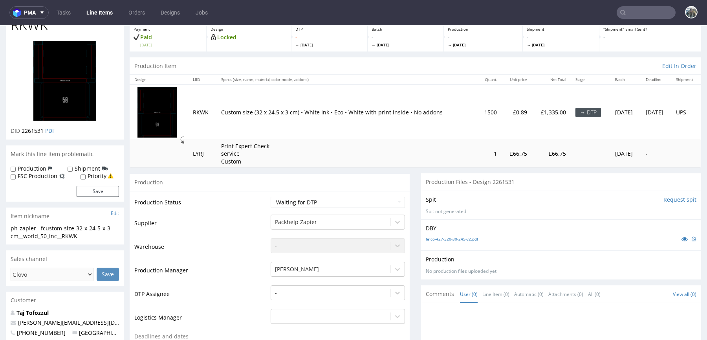
scroll to position [46, 0]
click at [682, 238] on icon at bounding box center [685, 239] width 6 height 6
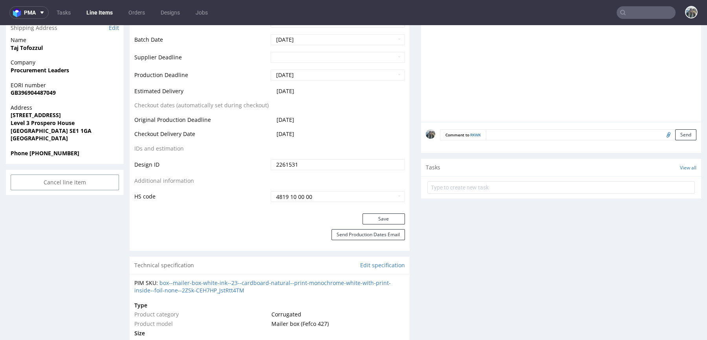
scroll to position [0, 0]
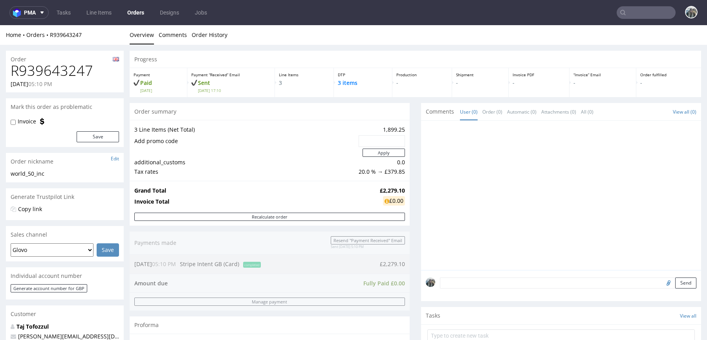
scroll to position [301, 0]
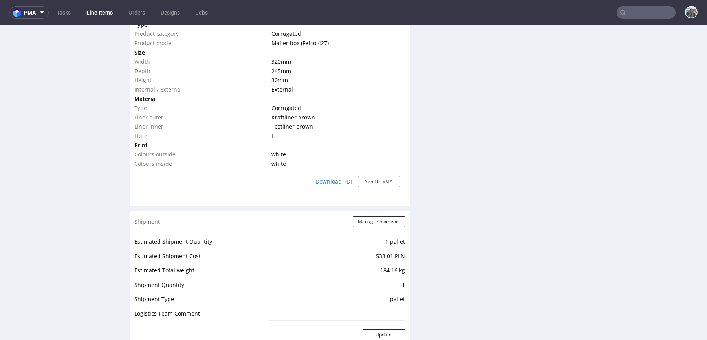
scroll to position [639, 0]
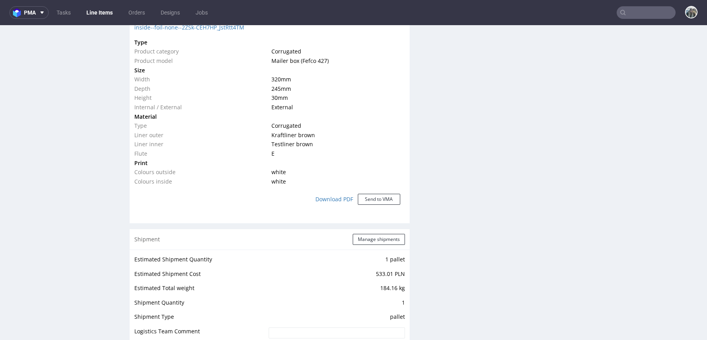
click at [272, 80] on span "320 mm" at bounding box center [281, 78] width 20 height 7
click at [273, 80] on span "320 mm" at bounding box center [281, 78] width 20 height 7
copy span "320"
click at [274, 90] on span "245 mm" at bounding box center [281, 88] width 20 height 7
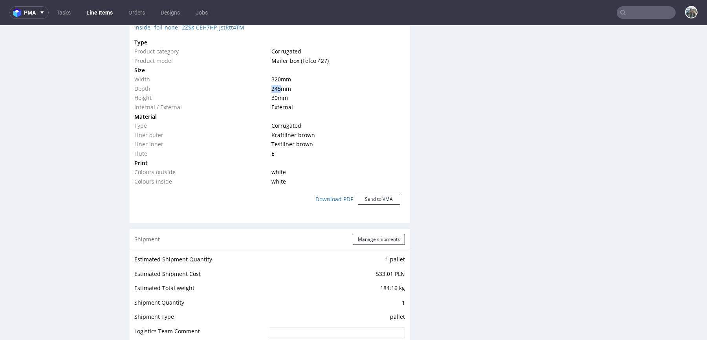
copy span "245"
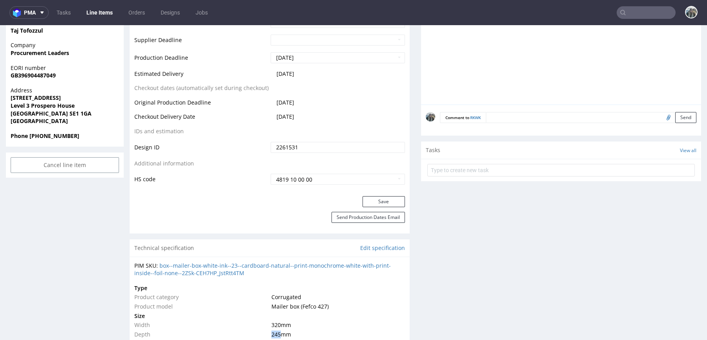
scroll to position [368, 0]
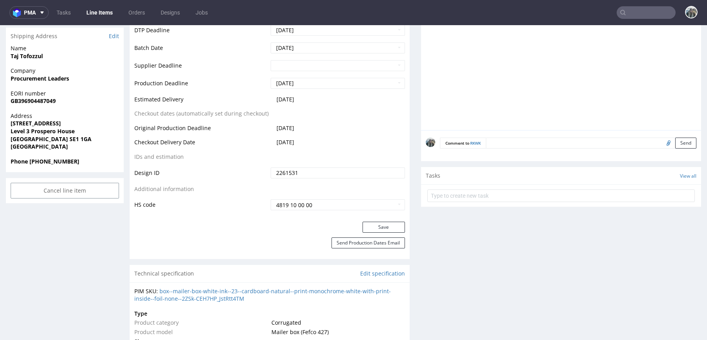
click at [35, 136] on strong "[GEOGRAPHIC_DATA] SE1 1GA" at bounding box center [51, 138] width 81 height 7
click at [37, 136] on strong "[GEOGRAPHIC_DATA] SE1 1GA" at bounding box center [51, 138] width 81 height 7
drag, startPoint x: 52, startPoint y: 136, endPoint x: 35, endPoint y: 136, distance: 17.3
click at [35, 136] on strong "[GEOGRAPHIC_DATA] SE1 1GA" at bounding box center [51, 138] width 81 height 7
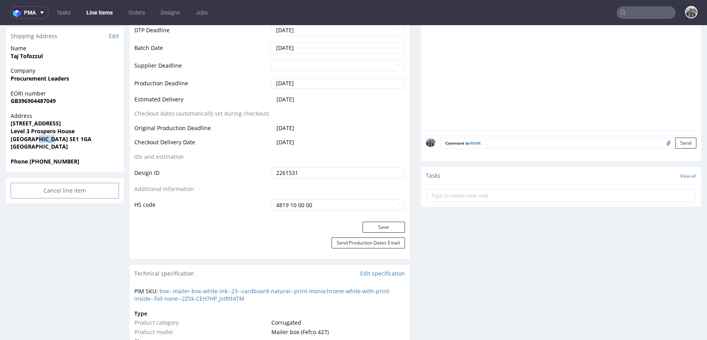
click at [35, 136] on strong "[GEOGRAPHIC_DATA] SE1 1GA" at bounding box center [51, 138] width 81 height 7
drag, startPoint x: 55, startPoint y: 141, endPoint x: 34, endPoint y: 140, distance: 21.6
click at [34, 140] on span "[GEOGRAPHIC_DATA] SE1 1GA" at bounding box center [65, 139] width 108 height 8
click at [59, 154] on div "Address 241 Borough High Street Level 3 Prospero House London SE1 1GA United Ki…" at bounding box center [65, 135] width 118 height 46
drag, startPoint x: 53, startPoint y: 138, endPoint x: 33, endPoint y: 138, distance: 20.4
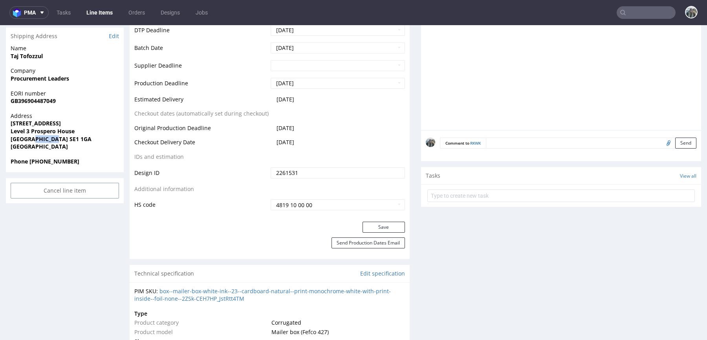
click at [33, 138] on strong "[GEOGRAPHIC_DATA] SE1 1GA" at bounding box center [51, 138] width 81 height 7
copy strong "SE1 1GA"
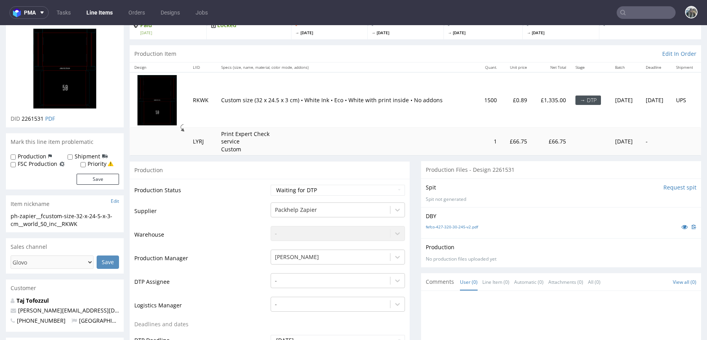
scroll to position [321, 0]
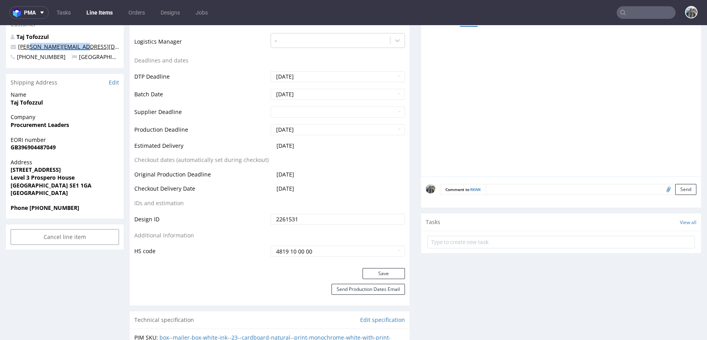
drag, startPoint x: 87, startPoint y: 44, endPoint x: 23, endPoint y: 44, distance: 64.0
click at [24, 44] on p "[PERSON_NAME][EMAIL_ADDRESS][DOMAIN_NAME]" at bounding box center [65, 47] width 108 height 8
copy link "ott.long@world50.com"
click at [96, 44] on p "[PERSON_NAME][EMAIL_ADDRESS][DOMAIN_NAME]" at bounding box center [65, 47] width 108 height 8
drag, startPoint x: 89, startPoint y: 46, endPoint x: 2, endPoint y: 46, distance: 87.2
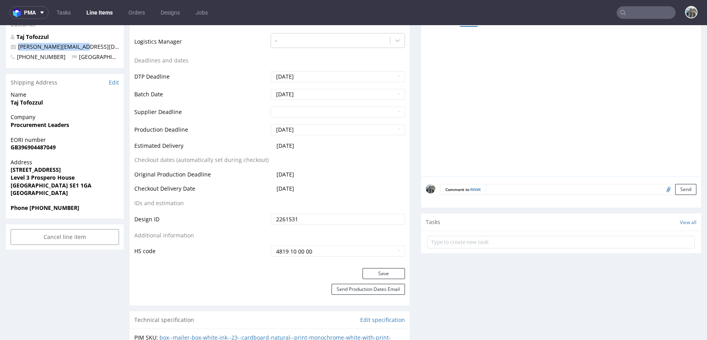
copy span "[PERSON_NAME][EMAIL_ADDRESS][DOMAIN_NAME]"
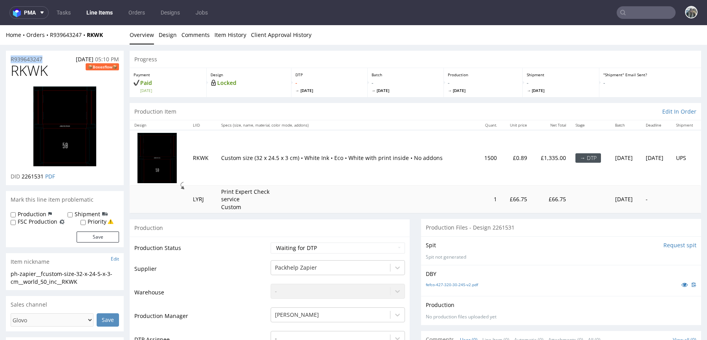
drag, startPoint x: 39, startPoint y: 61, endPoint x: 0, endPoint y: 59, distance: 38.5
copy p "R939643247"
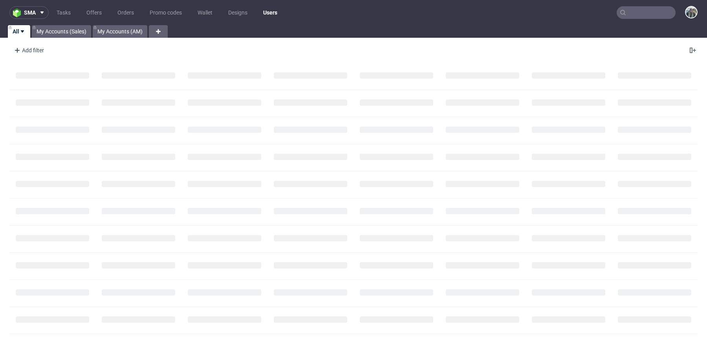
click at [627, 12] on input "text" at bounding box center [646, 12] width 59 height 13
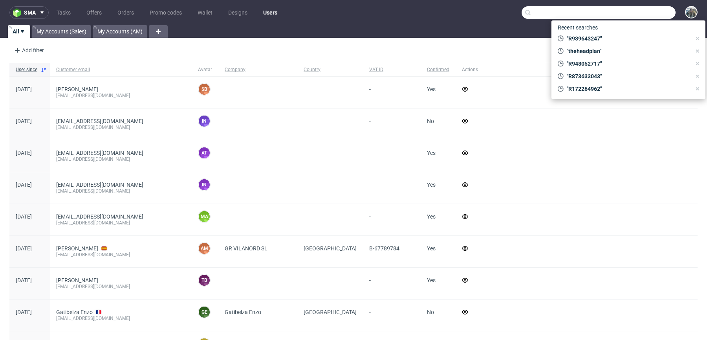
paste input "theheadplan"
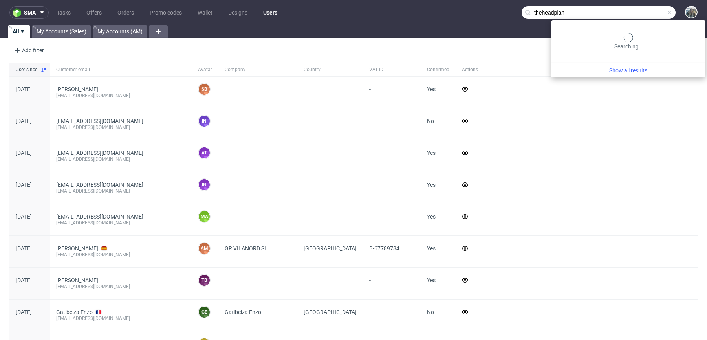
type input "theheadplan"
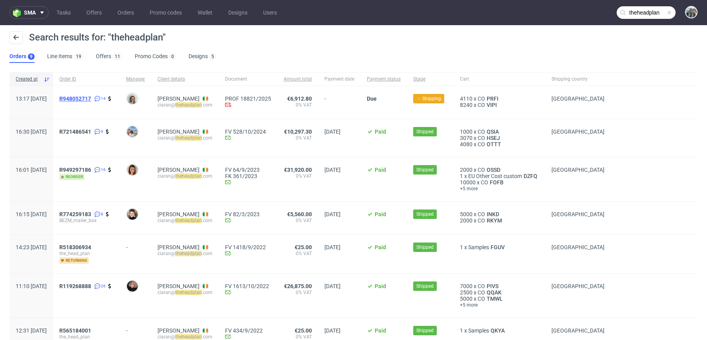
click at [91, 98] on span "R948052717" at bounding box center [75, 98] width 32 height 6
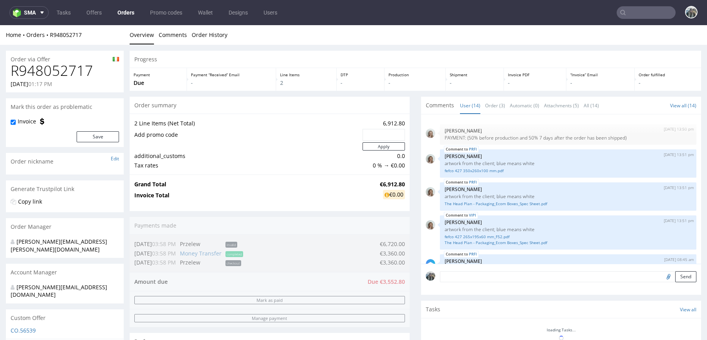
scroll to position [272, 0]
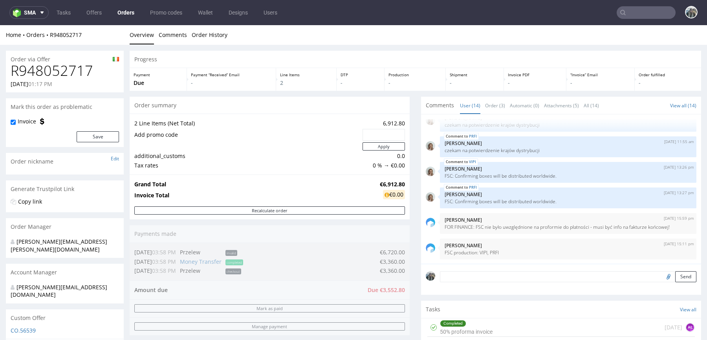
click at [75, 70] on h1 "R948052717" at bounding box center [65, 71] width 108 height 16
copy h1 "R948052717"
click at [652, 13] on input "text" at bounding box center [646, 12] width 59 height 13
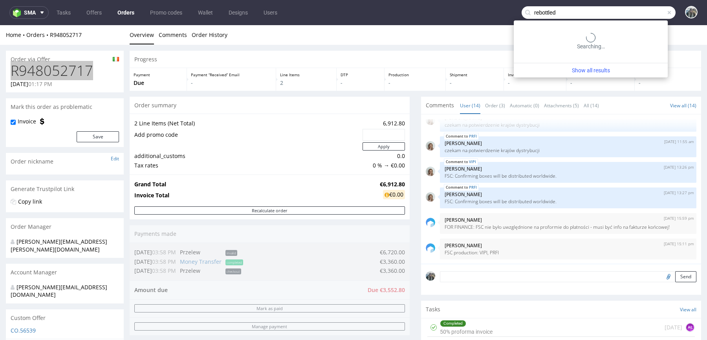
type input "rebottled"
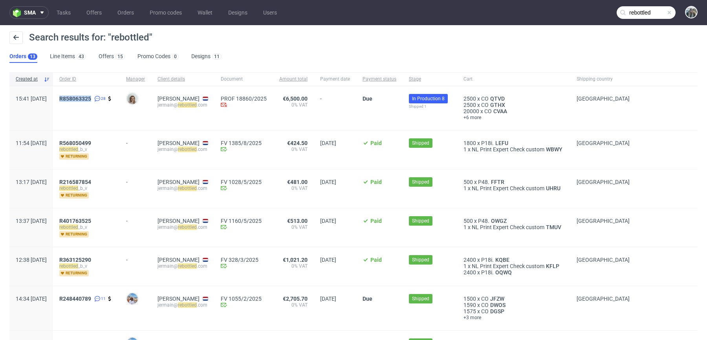
drag, startPoint x: 83, startPoint y: 110, endPoint x: 83, endPoint y: 92, distance: 18.1
click at [83, 93] on div "R858063325 28" at bounding box center [86, 108] width 67 height 44
copy span "R858063325"
drag, startPoint x: 85, startPoint y: 108, endPoint x: 83, endPoint y: 95, distance: 13.1
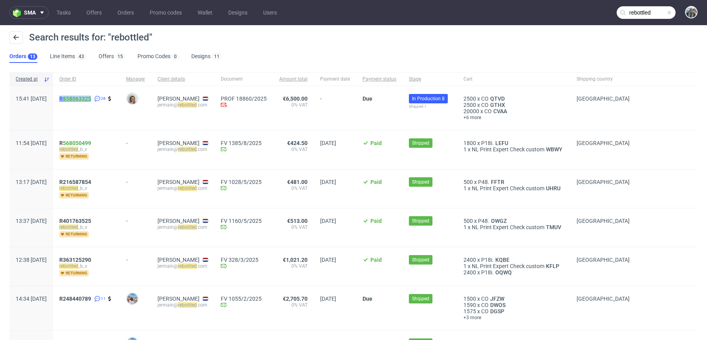
click at [83, 98] on span "R 858063325 28" at bounding box center [86, 107] width 54 height 25
copy span "R 858063325"
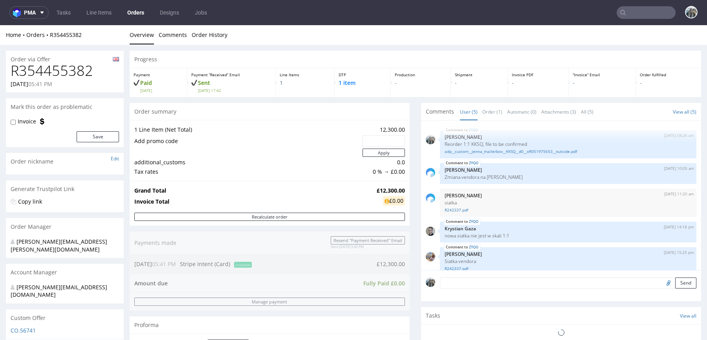
scroll to position [10, 0]
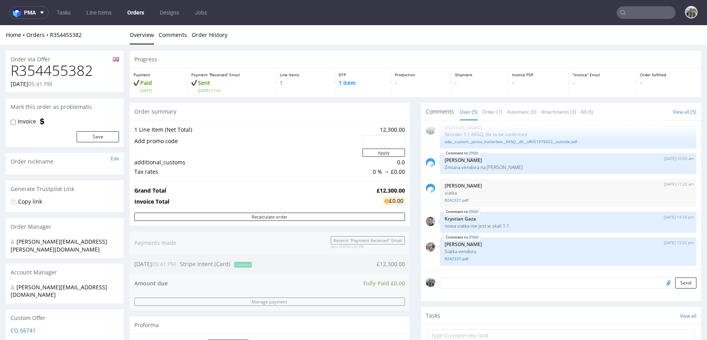
click at [510, 0] on nav "pma Tasks Line Items Orders Designs Jobs" at bounding box center [353, 12] width 707 height 25
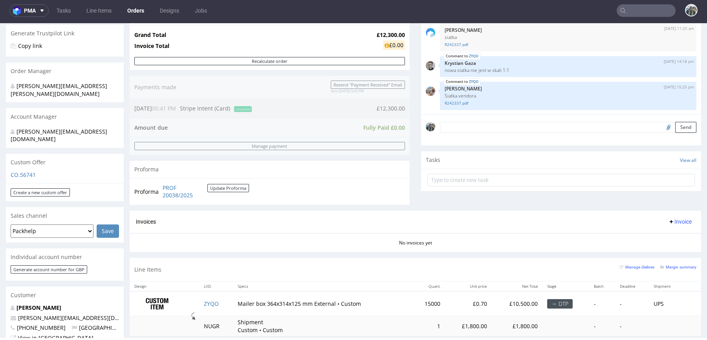
scroll to position [219, 0]
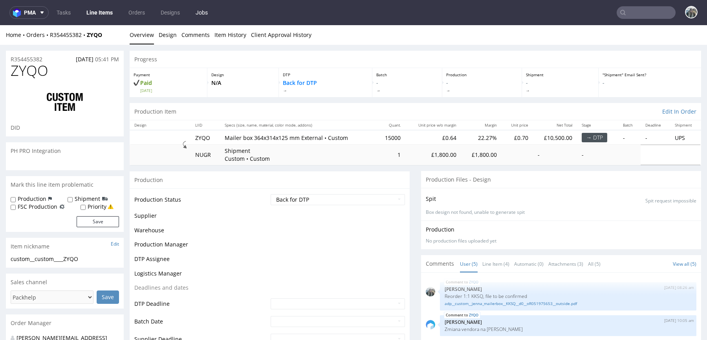
scroll to position [10, 0]
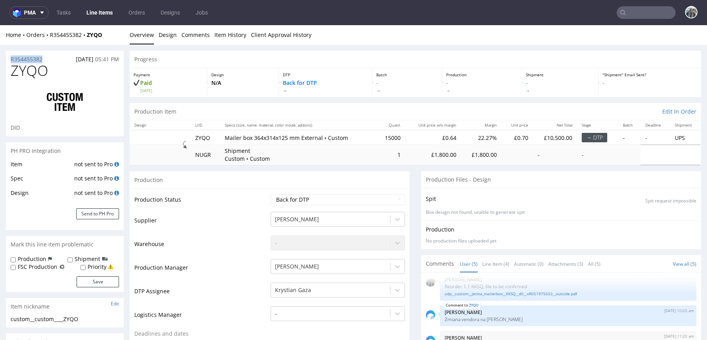
drag, startPoint x: 52, startPoint y: 58, endPoint x: 16, endPoint y: 50, distance: 36.7
copy p "R354455382"
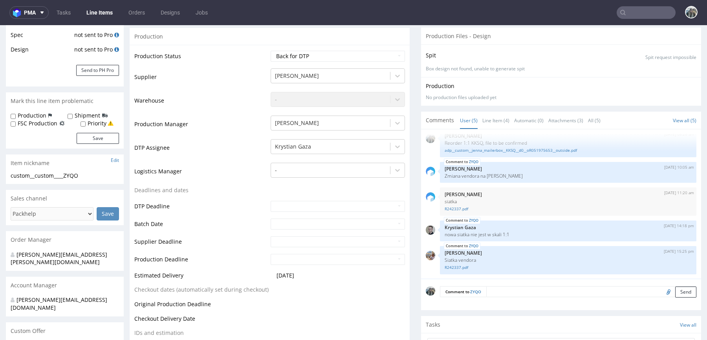
scroll to position [0, 0]
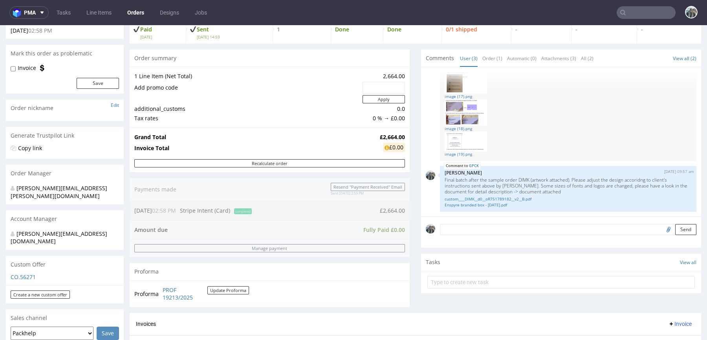
scroll to position [231, 0]
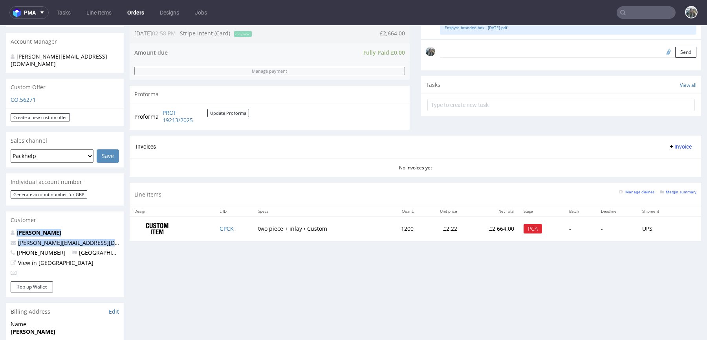
drag, startPoint x: 97, startPoint y: 231, endPoint x: 1, endPoint y: 218, distance: 96.3
click at [4, 219] on div "Order via Offer R873633043 [DATE] 02:58 PM [PERSON_NAME] this order as problema…" at bounding box center [353, 198] width 707 height 768
click at [92, 229] on div "[PERSON_NAME] [PERSON_NAME][EMAIL_ADDRESS][DOMAIN_NAME] [PHONE_NUMBER] [GEOGRAP…" at bounding box center [65, 255] width 118 height 53
drag, startPoint x: 94, startPoint y: 223, endPoint x: 0, endPoint y: 223, distance: 93.9
click at [0, 223] on div "Order via Offer R873633043 [DATE] 02:58 PM [PERSON_NAME] this order as problema…" at bounding box center [353, 198] width 707 height 768
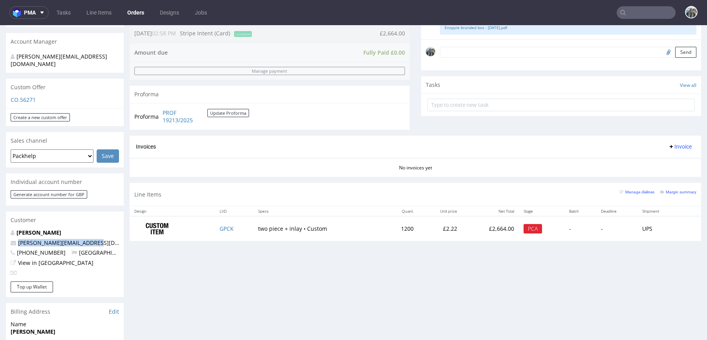
copy span "[PERSON_NAME][EMAIL_ADDRESS][DOMAIN_NAME]"
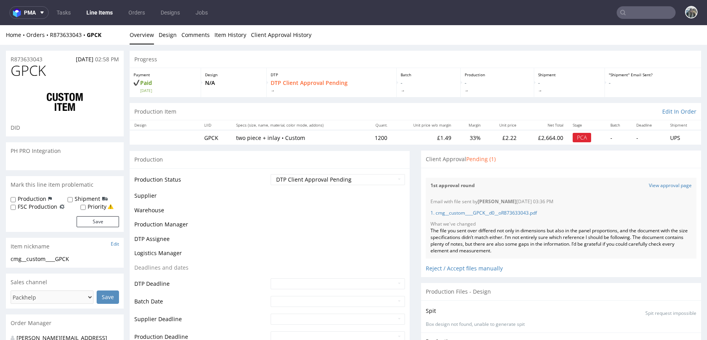
scroll to position [73, 0]
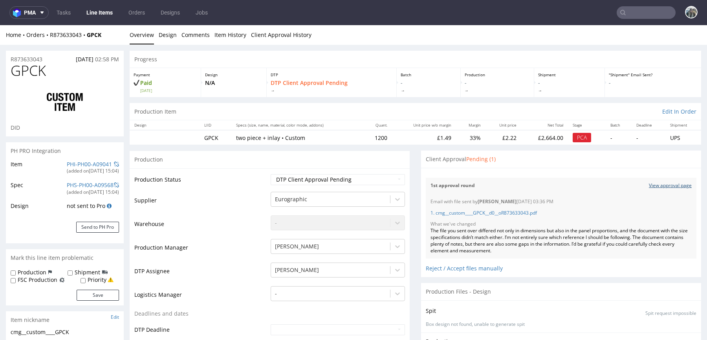
click at [653, 183] on link "View approval page" at bounding box center [670, 185] width 43 height 7
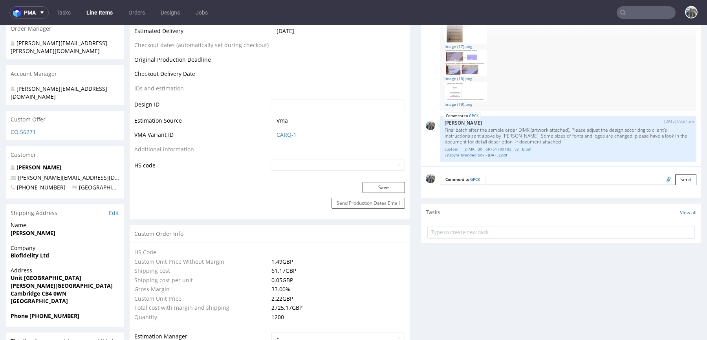
scroll to position [75, 0]
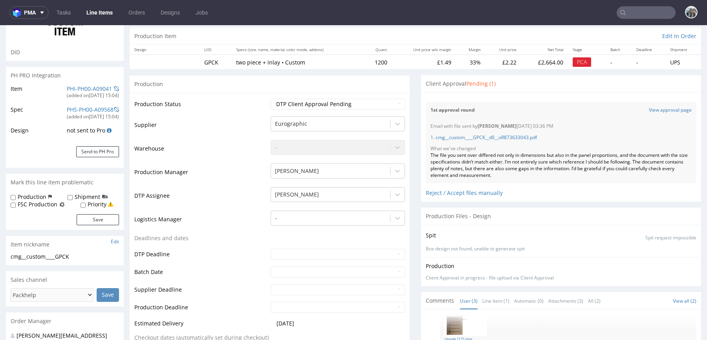
click at [633, 14] on input "text" at bounding box center [646, 12] width 59 height 13
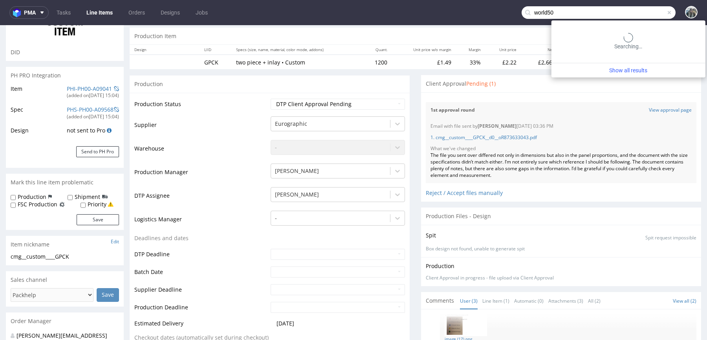
type input "world50"
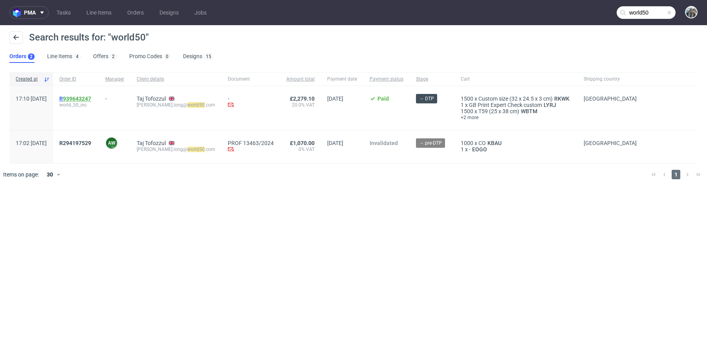
click at [86, 99] on link "939643247" at bounding box center [77, 98] width 28 height 6
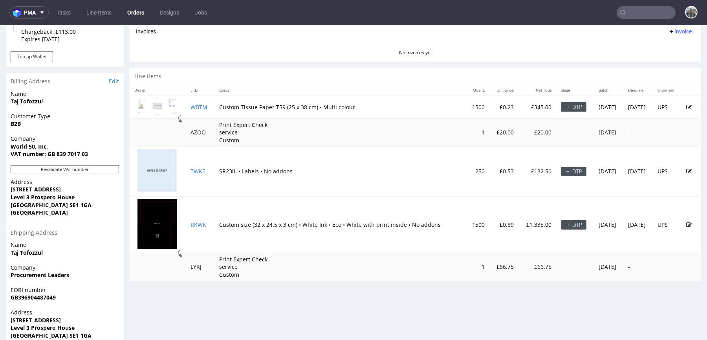
scroll to position [352, 0]
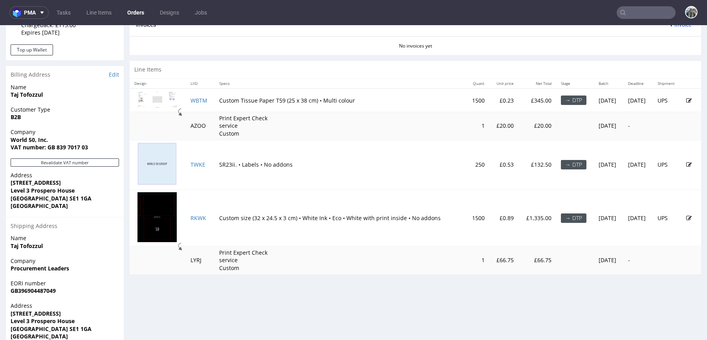
click at [686, 215] on icon at bounding box center [689, 218] width 6 height 6
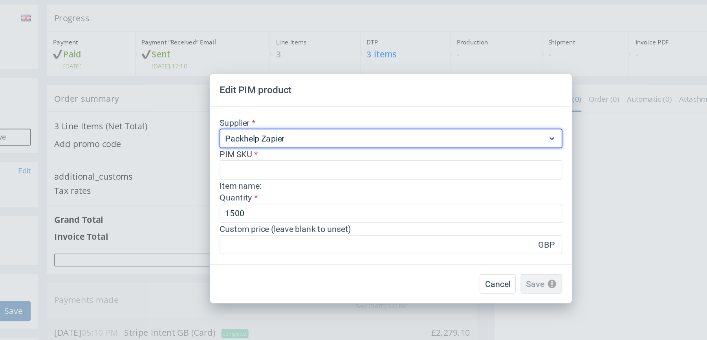
click at [295, 139] on span "Packhelp Zapier" at bounding box center [351, 138] width 210 height 8
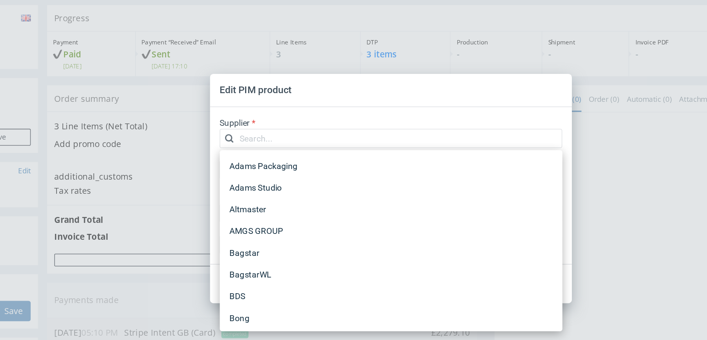
scroll to position [644, 0]
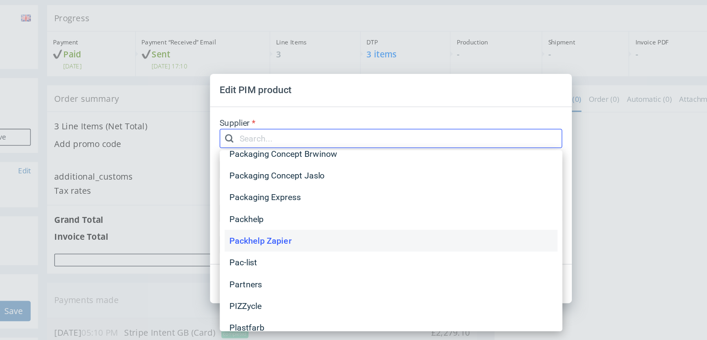
click at [295, 139] on input "text" at bounding box center [353, 137] width 223 height 13
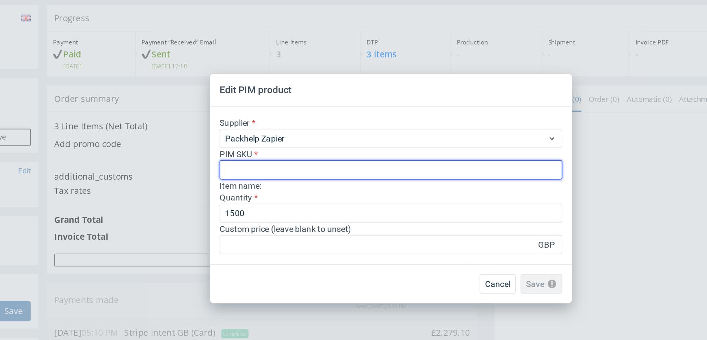
click at [292, 161] on input "text" at bounding box center [353, 158] width 223 height 13
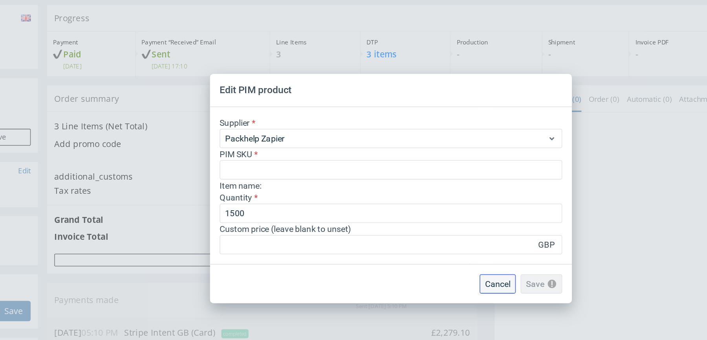
click at [424, 231] on span "Cancel" at bounding box center [423, 232] width 17 height 6
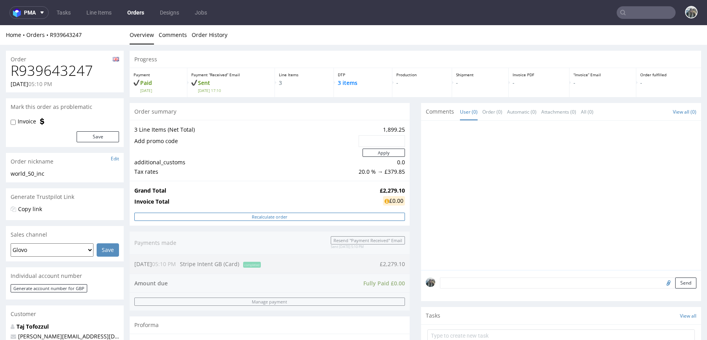
scroll to position [384, 0]
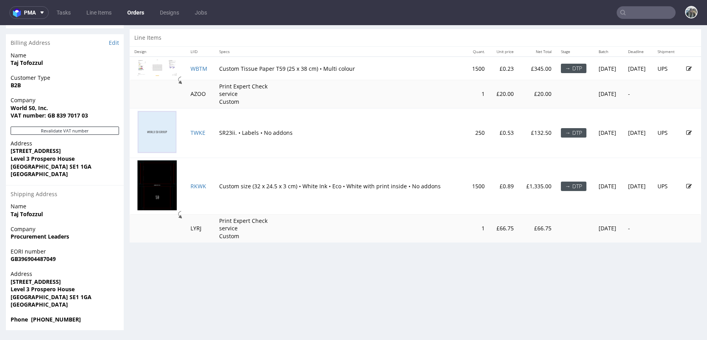
click at [288, 185] on td "Custom size (32 x 24.5 x 3 cm) • White Ink • Eco • White with print inside • No…" at bounding box center [340, 186] width 251 height 57
click at [686, 183] on icon at bounding box center [689, 186] width 6 height 6
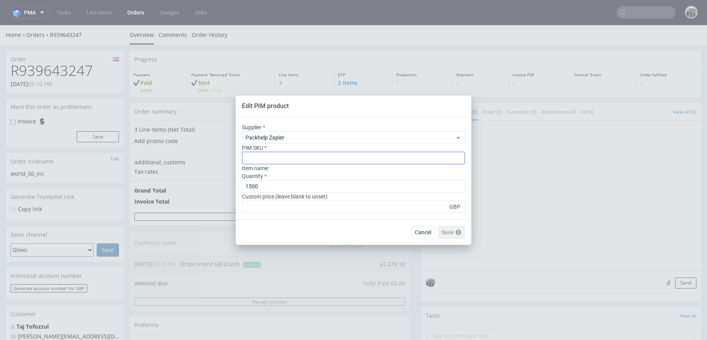
click at [329, 163] on input "text" at bounding box center [353, 158] width 223 height 13
type input "box--mailer-box--23--cardboard-coated--print-color-hd-with-print-inside--foil-n…"
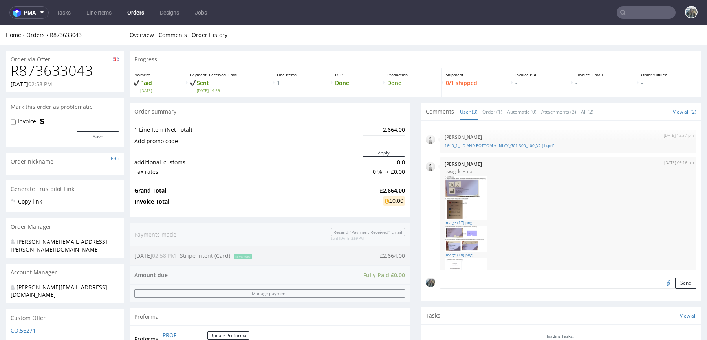
scroll to position [73, 0]
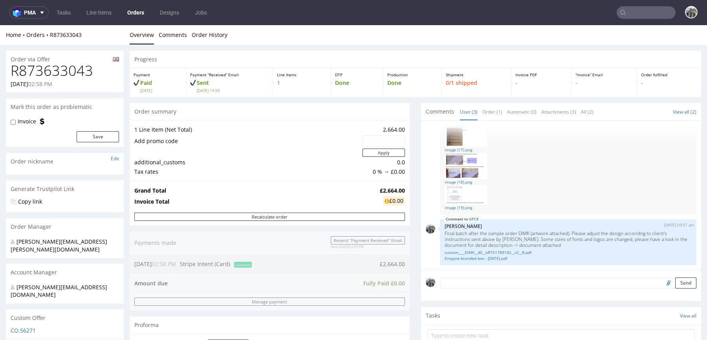
click at [71, 69] on h1 "R873633043" at bounding box center [65, 71] width 108 height 16
click at [71, 68] on h1 "R873633043" at bounding box center [65, 71] width 108 height 16
copy h1 "R873633043"
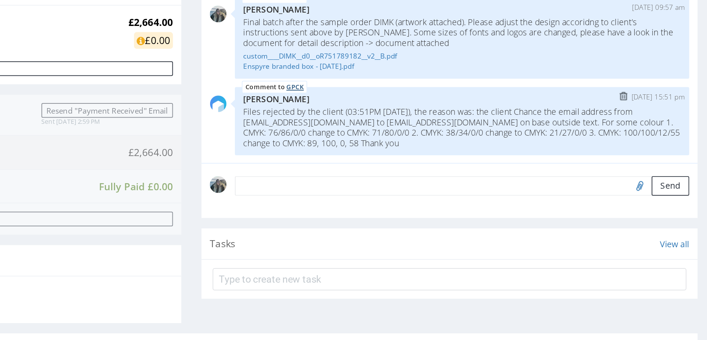
scroll to position [283, 0]
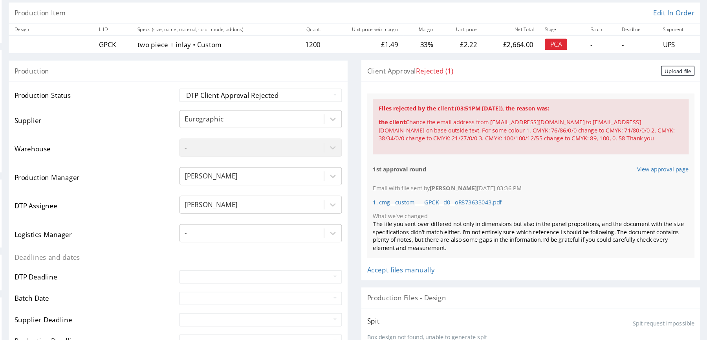
scroll to position [103, 0]
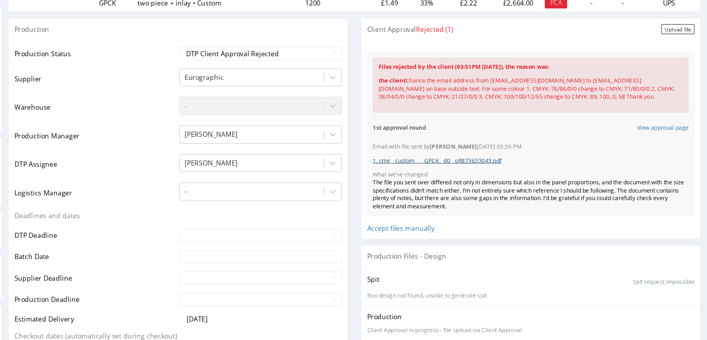
click at [317, 134] on link "1. cmg__custom____GPCK__d0__oR873633043.pdf" at bounding box center [335, 131] width 106 height 7
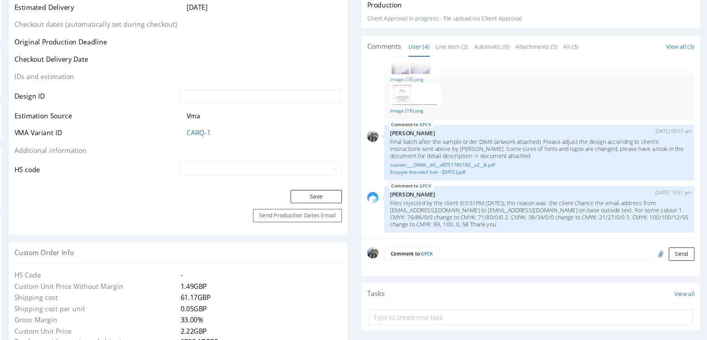
scroll to position [0, 0]
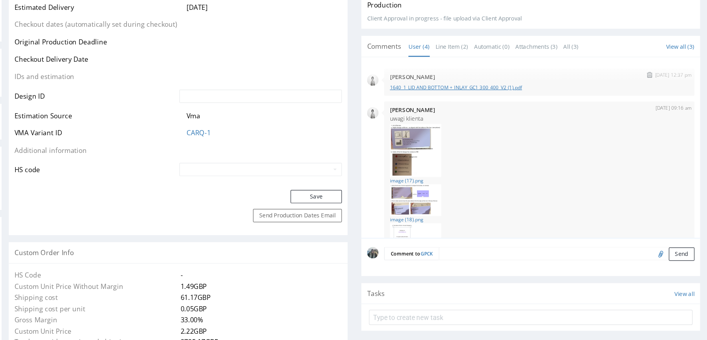
click at [332, 74] on link "1640_1_LID AND BOTTOM + INLAY_GC1 300_400_V2 (1).pdf" at bounding box center [420, 71] width 247 height 6
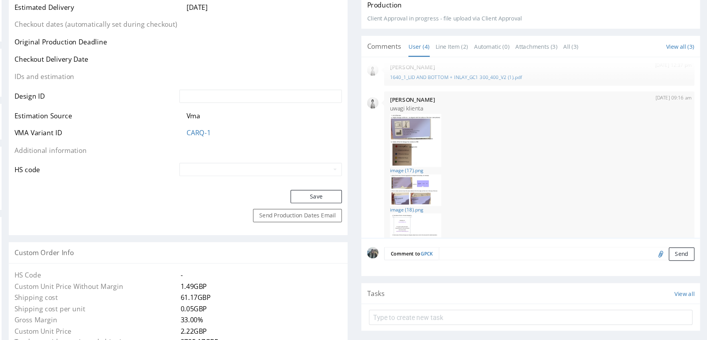
scroll to position [12, 0]
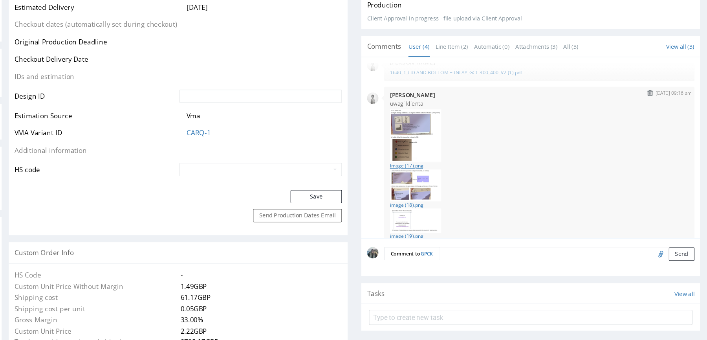
click at [312, 139] on link "image (17).png" at bounding box center [420, 136] width 247 height 6
click at [312, 177] on img at bounding box center [318, 181] width 42 height 20
click at [315, 171] on link "image (18).png" at bounding box center [420, 168] width 247 height 6
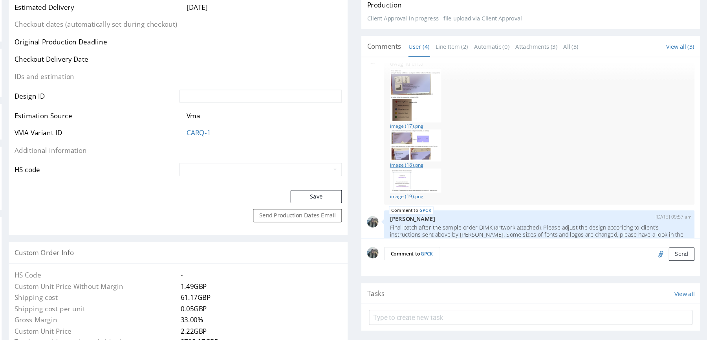
scroll to position [46, 0]
click at [316, 163] on link "image (19).png" at bounding box center [420, 160] width 247 height 6
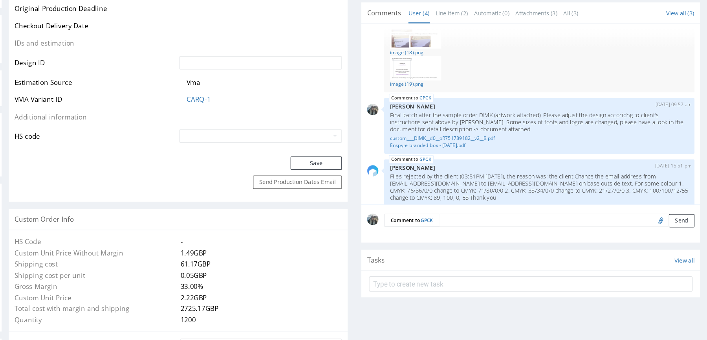
scroll to position [110, 0]
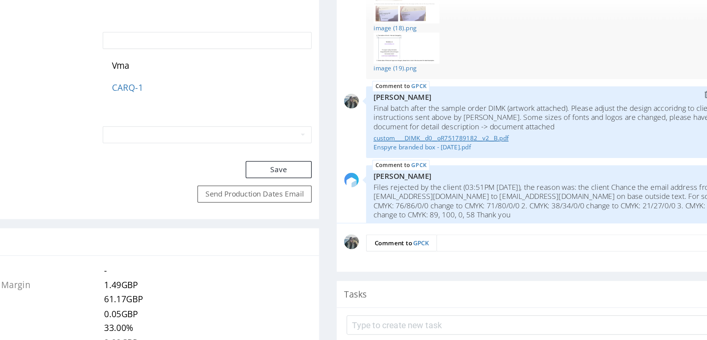
click at [168, 73] on link "custom____DIMK__d0__oR751789182__v2__B.pdf" at bounding box center [249, 70] width 247 height 6
click at [171, 79] on link "Enspyre branded box - [DATE].pdf" at bounding box center [249, 76] width 247 height 6
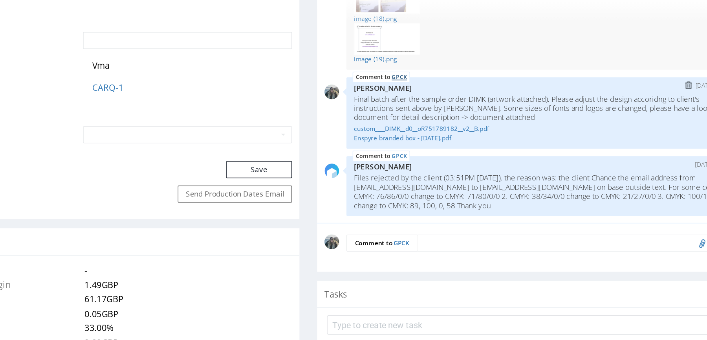
scroll to position [399, 0]
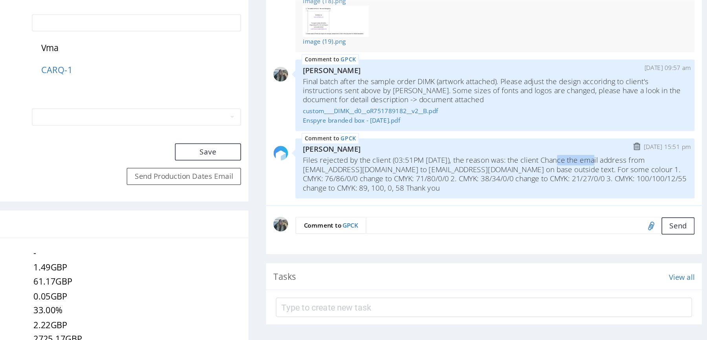
drag, startPoint x: 222, startPoint y: 87, endPoint x: 245, endPoint y: 87, distance: 22.8
click at [245, 87] on p "Files rejected by the client (03:51PM [DATE]), the reason was: the client Chanc…" at bounding box center [178, 93] width 247 height 24
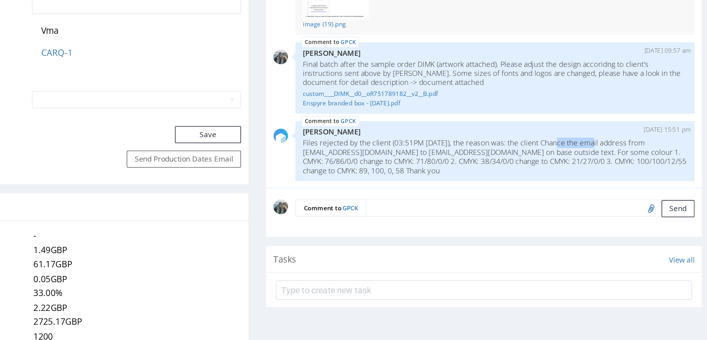
scroll to position [414, 0]
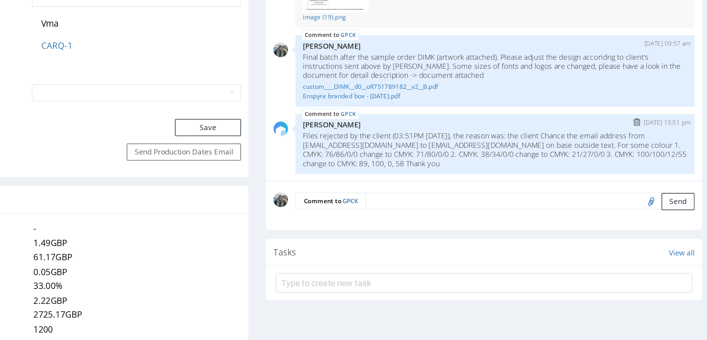
click at [114, 79] on p "Files rejected by the client (03:51PM 24 Sep 2025), the reason was: the client …" at bounding box center [178, 78] width 247 height 24
drag, startPoint x: 123, startPoint y: 79, endPoint x: 47, endPoint y: 79, distance: 75.8
click at [51, 79] on div "GPCK 24th Sep 25 | 15:51 pm Karol Markowski Files rejected by the client (03:51…" at bounding box center [179, 74] width 257 height 39
drag, startPoint x: 251, startPoint y: 80, endPoint x: 205, endPoint y: 79, distance: 46.0
click at [206, 79] on p "Files rejected by the client (03:51PM 24 Sep 2025), the reason was: the client …" at bounding box center [178, 78] width 247 height 24
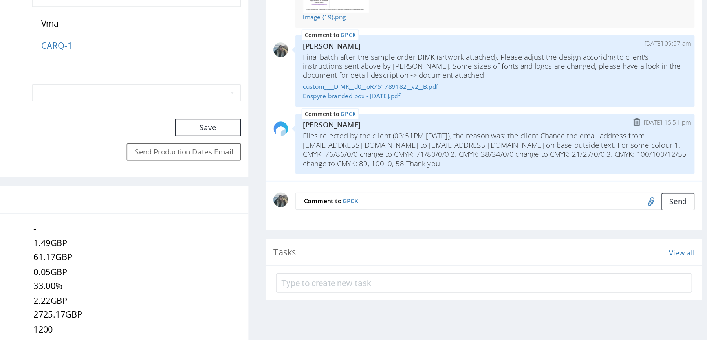
click at [202, 83] on p "Files rejected by the client (03:51PM 24 Sep 2025), the reason was: the client …" at bounding box center [178, 78] width 247 height 24
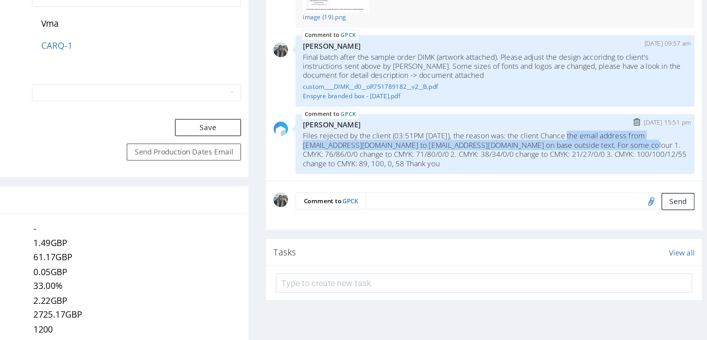
drag, startPoint x: 255, startPoint y: 79, endPoint x: 229, endPoint y: 73, distance: 26.0
click at [229, 73] on p "Files rejected by the client (03:51PM 24 Sep 2025), the reason was: the client …" at bounding box center [178, 78] width 247 height 24
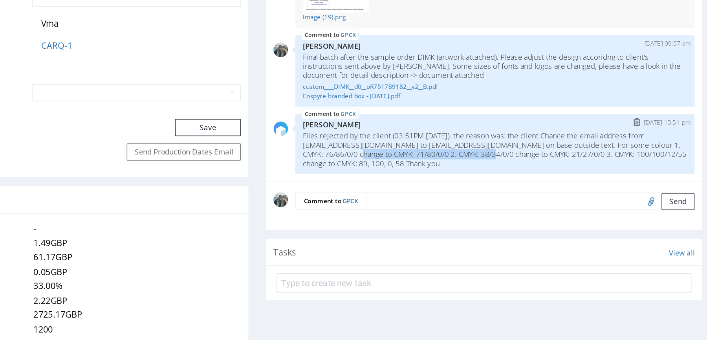
drag, startPoint x: 156, startPoint y: 86, endPoint x: 68, endPoint y: 84, distance: 88.0
click at [68, 85] on p "Files rejected by the client (03:51PM 24 Sep 2025), the reason was: the client …" at bounding box center [178, 78] width 247 height 24
drag, startPoint x: 257, startPoint y: 86, endPoint x: 249, endPoint y: 86, distance: 8.3
click at [249, 86] on p "Files rejected by the client (03:51PM 24 Sep 2025), the reason was: the client …" at bounding box center [178, 78] width 247 height 24
click at [270, 86] on p "Files rejected by the client (03:51PM 24 Sep 2025), the reason was: the client …" at bounding box center [178, 78] width 247 height 24
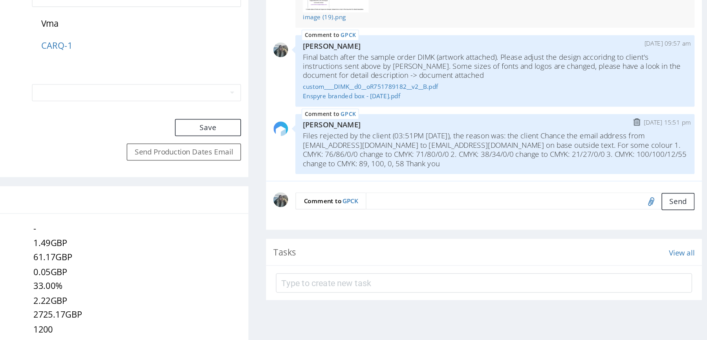
click at [82, 89] on p "Files rejected by the client (03:51PM 24 Sep 2025), the reason was: the client …" at bounding box center [178, 78] width 247 height 24
drag, startPoint x: 141, startPoint y: 91, endPoint x: 129, endPoint y: 97, distance: 14.1
click at [139, 89] on p "Files rejected by the client (03:51PM 24 Sep 2025), the reason was: the client …" at bounding box center [178, 78] width 247 height 24
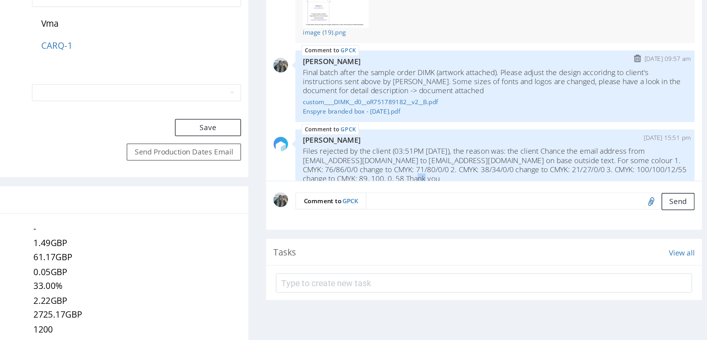
scroll to position [106, 0]
click at [92, 31] on p "Final batch after the sample order DIMK (artwork attached). Please adjust the d…" at bounding box center [178, 33] width 247 height 18
drag, startPoint x: 81, startPoint y: 34, endPoint x: 148, endPoint y: 32, distance: 67.2
click at [148, 32] on p "Final batch after the sample order DIMK (artwork attached). Please adjust the d…" at bounding box center [178, 33] width 247 height 18
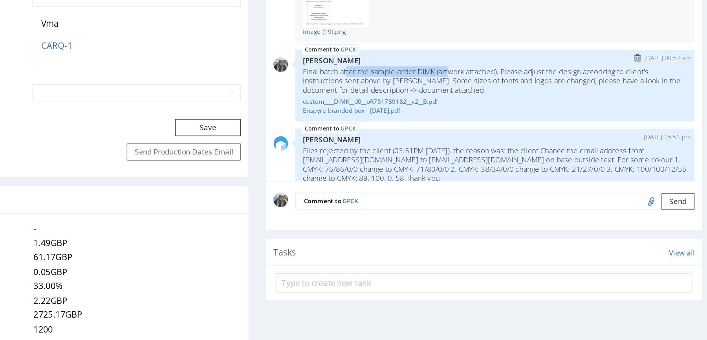
click at [134, 31] on p "Final batch after the sample order DIMK (artwork attached). Please adjust the d…" at bounding box center [178, 33] width 247 height 18
drag, startPoint x: 184, startPoint y: 31, endPoint x: 264, endPoint y: 34, distance: 80.6
click at [265, 34] on p "Final batch after the sample order DIMK (artwork attached). Please adjust the d…" at bounding box center [178, 33] width 247 height 18
drag, startPoint x: 88, startPoint y: 37, endPoint x: 117, endPoint y: 37, distance: 29.5
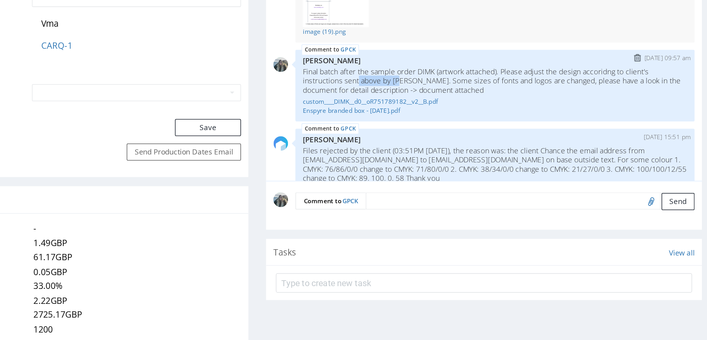
click at [117, 37] on p "Final batch after the sample order DIMK (artwork attached). Please adjust the d…" at bounding box center [178, 33] width 247 height 18
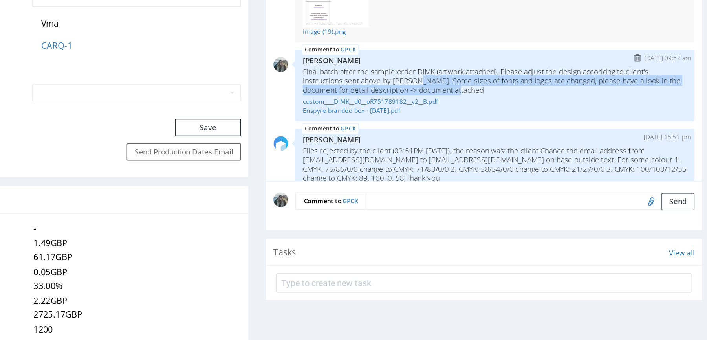
drag, startPoint x: 127, startPoint y: 37, endPoint x: 177, endPoint y: 42, distance: 50.5
click at [177, 42] on p "Final batch after the sample order DIMK (artwork attached). Please adjust the d…" at bounding box center [178, 33] width 247 height 18
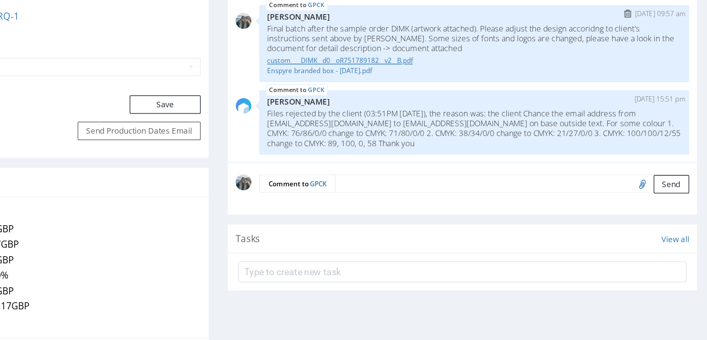
scroll to position [435, 0]
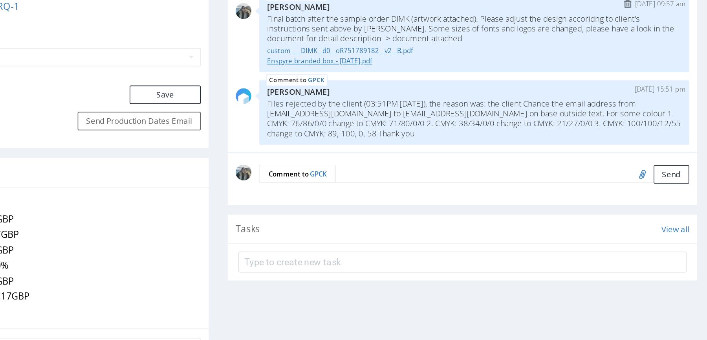
click at [16, 13] on link "Enspyre branded box - [DATE].pdf" at bounding box center [90, 10] width 247 height 6
drag, startPoint x: 99, startPoint y: 57, endPoint x: -38, endPoint y: 40, distance: 138.2
click at [0, 40] on div "GPCK 24th Sep 25 | 15:51 pm Karol Markowski Files rejected by the client (03:51…" at bounding box center [90, 41] width 257 height 39
copy p "Files rejected by the client (03:51PM [DATE]), the reason was: the client Chanc…"
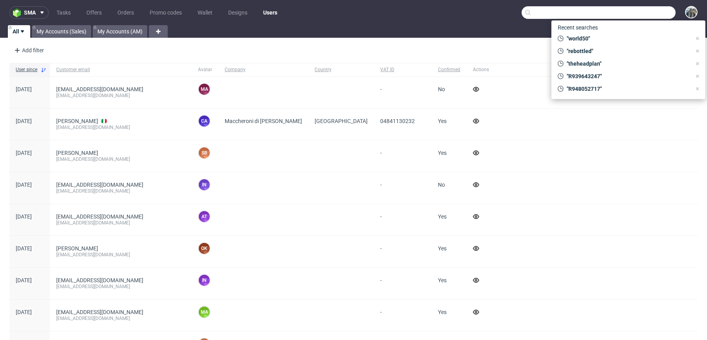
click at [638, 8] on input "text" at bounding box center [599, 12] width 154 height 13
paste input "DIMK"
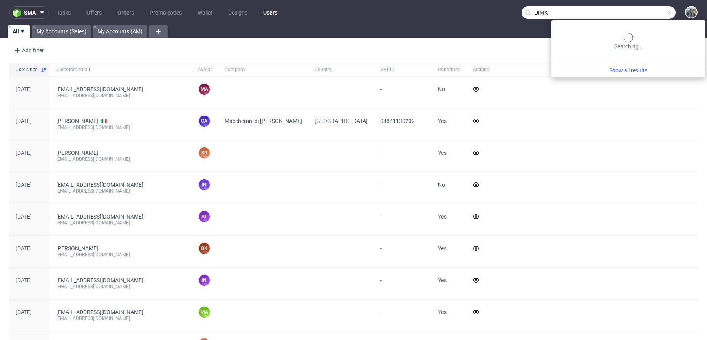
type input "DIMK"
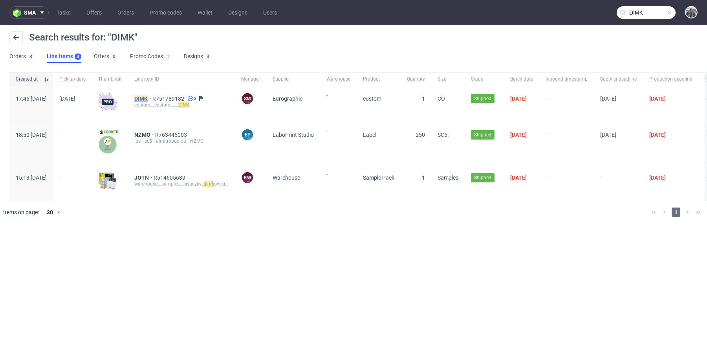
click at [148, 97] on mark "DIMK" at bounding box center [140, 98] width 13 height 6
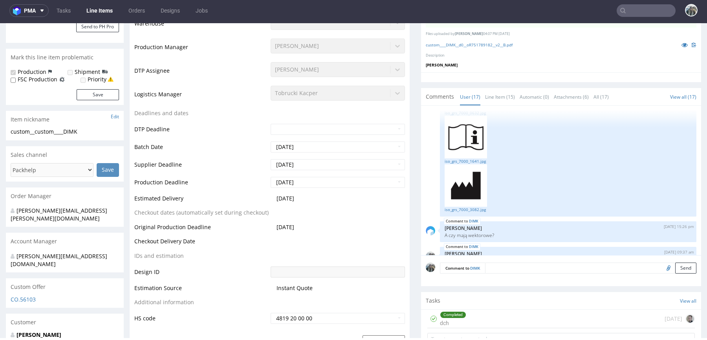
scroll to position [159, 0]
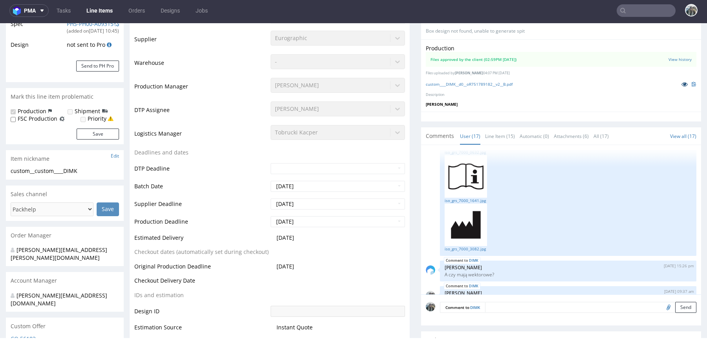
click at [682, 84] on icon at bounding box center [685, 84] width 6 height 6
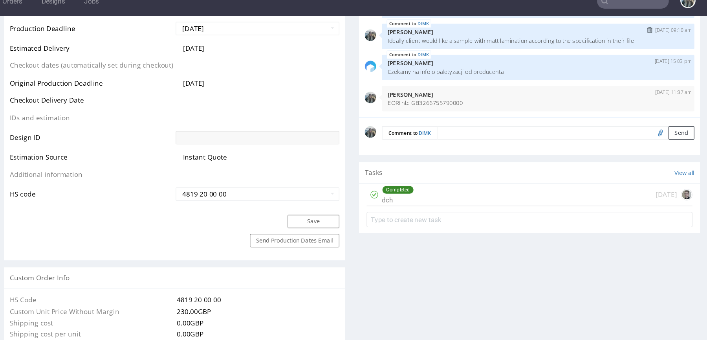
scroll to position [0, 0]
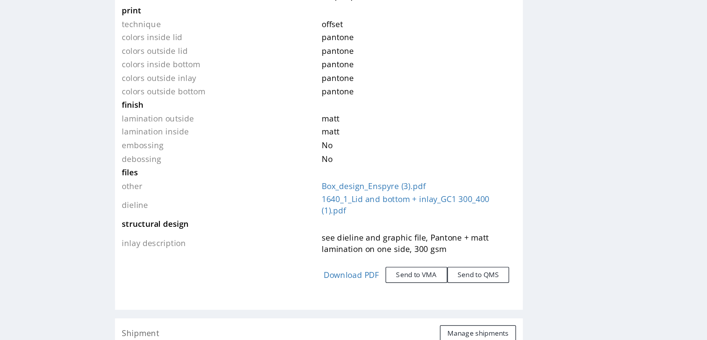
scroll to position [873, 0]
click at [199, 154] on td "see dieline and graphic file, Pantone + matt lamination on one side, 300 gsm" at bounding box center [263, 162] width 135 height 17
drag, startPoint x: 198, startPoint y: 154, endPoint x: 206, endPoint y: 162, distance: 11.1
click at [206, 162] on span "see dieline and graphic file, Pantone + matt lamination on one side, 300 gsm" at bounding box center [255, 161] width 115 height 15
drag, startPoint x: 217, startPoint y: 162, endPoint x: 204, endPoint y: 155, distance: 15.5
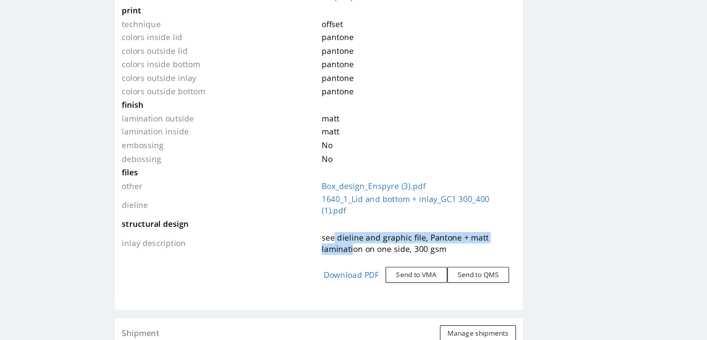
click at [204, 155] on span "see dieline and graphic file, Pantone + matt lamination on one side, 300 gsm" at bounding box center [255, 161] width 115 height 15
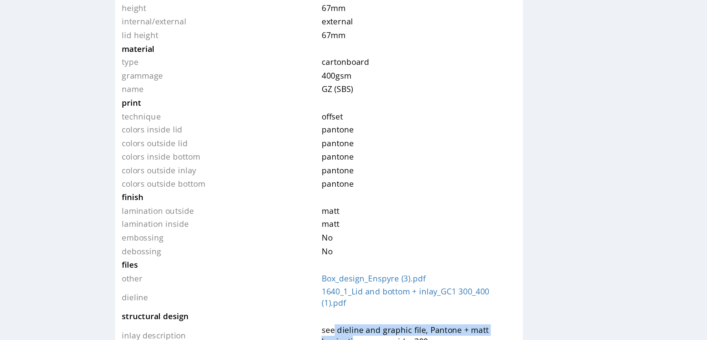
scroll to position [802, 0]
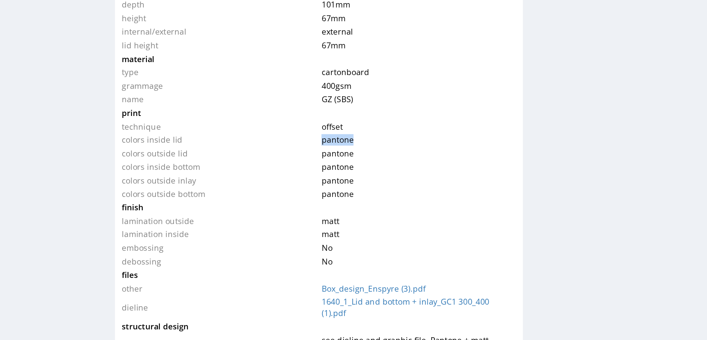
drag, startPoint x: 219, startPoint y: 90, endPoint x: 183, endPoint y: 90, distance: 35.8
click at [183, 90] on tr "colors inside lid pantone" at bounding box center [196, 90] width 271 height 9
drag, startPoint x: 220, startPoint y: 99, endPoint x: 188, endPoint y: 85, distance: 35.2
click at [188, 85] on tbody "type name cartonboard code two piece + inlay size width 104 mm depth 101 mm hei…" at bounding box center [196, 93] width 271 height 293
drag, startPoint x: 218, startPoint y: 106, endPoint x: 176, endPoint y: 105, distance: 41.7
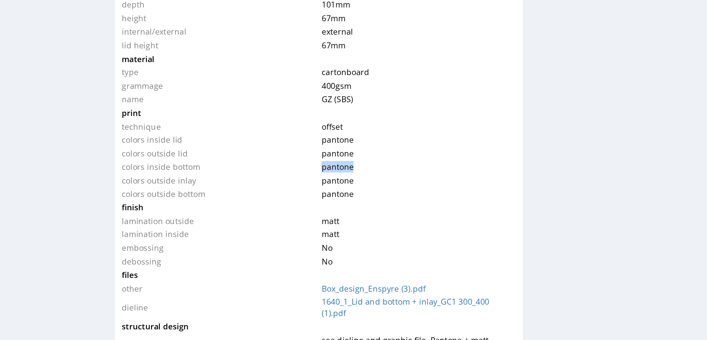
click at [177, 105] on tr "colors inside bottom pantone" at bounding box center [196, 109] width 271 height 9
drag, startPoint x: 215, startPoint y: 114, endPoint x: 180, endPoint y: 113, distance: 35.4
click at [180, 114] on tr "colors outside inlay pantone" at bounding box center [196, 118] width 271 height 9
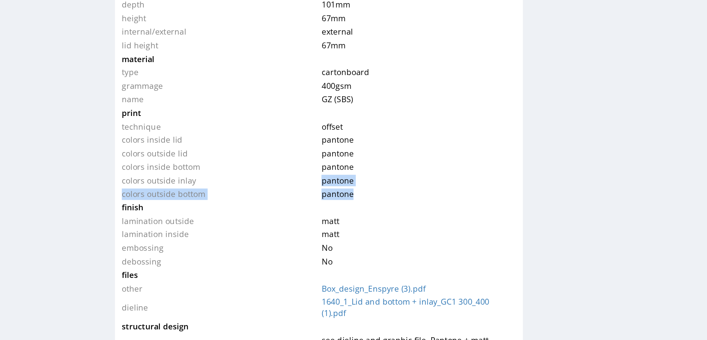
drag, startPoint x: 223, startPoint y: 123, endPoint x: 187, endPoint y: 117, distance: 36.6
click at [187, 119] on tbody "type name cartonboard code two piece + inlay size width 104 mm depth 101 mm hei…" at bounding box center [196, 93] width 271 height 293
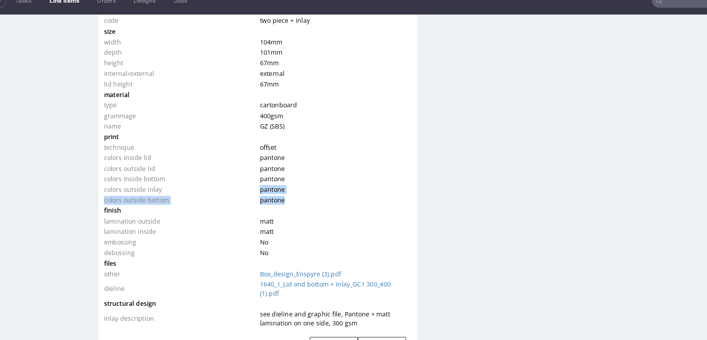
scroll to position [786, 0]
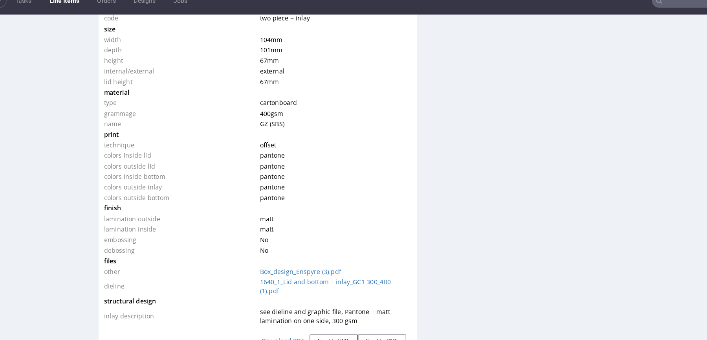
click at [299, 103] on td "400 gsm" at bounding box center [288, 101] width 135 height 9
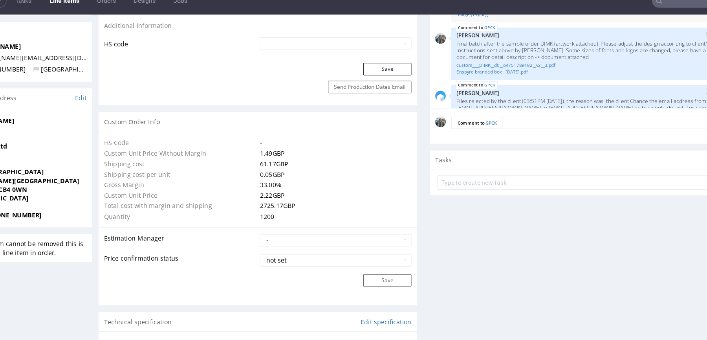
scroll to position [97, 0]
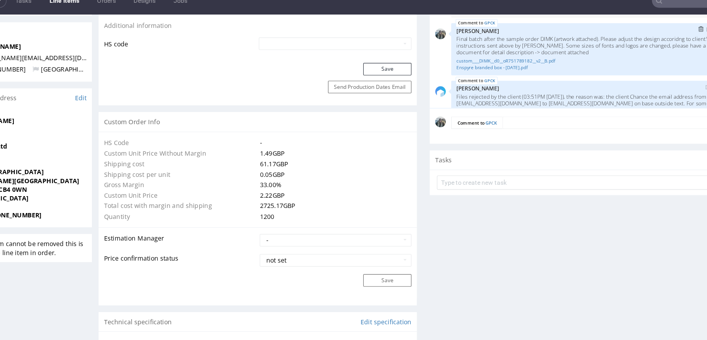
click at [477, 42] on p "Final batch after the sample order DIMK (artwork attached). Please adjust the d…" at bounding box center [519, 42] width 247 height 18
copy p "DIMK"
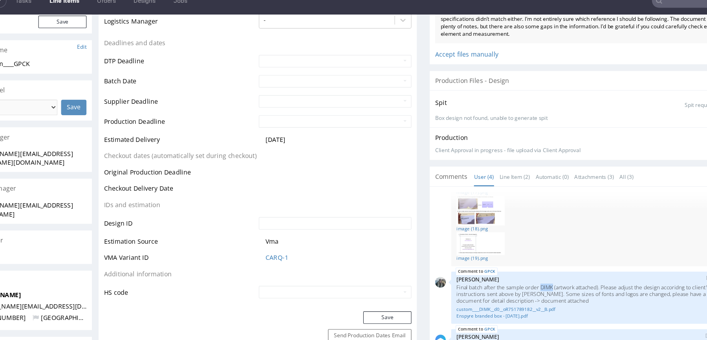
scroll to position [359, 0]
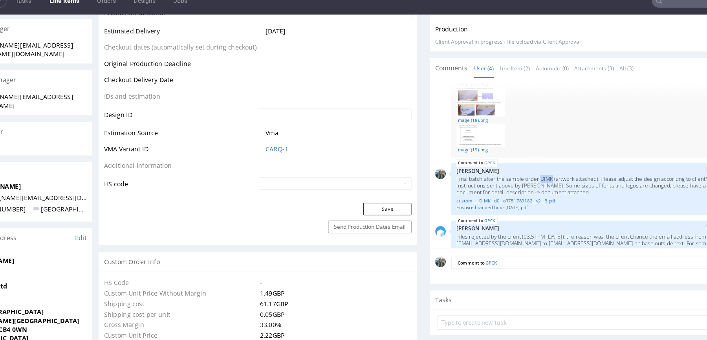
copy p "DIMK"
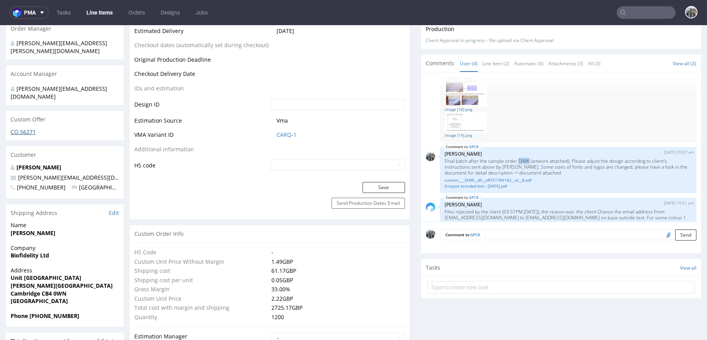
click at [23, 128] on link "CO.56271" at bounding box center [23, 131] width 25 height 7
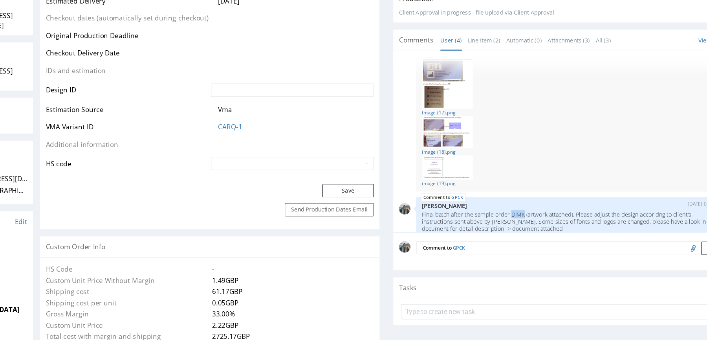
scroll to position [46, 0]
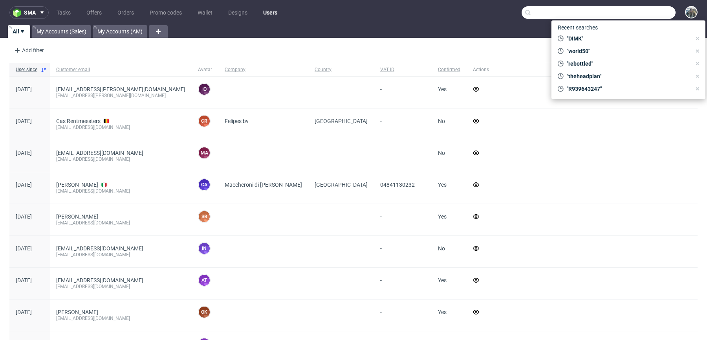
click at [631, 12] on input "text" at bounding box center [599, 12] width 154 height 13
paste input "DIMK"
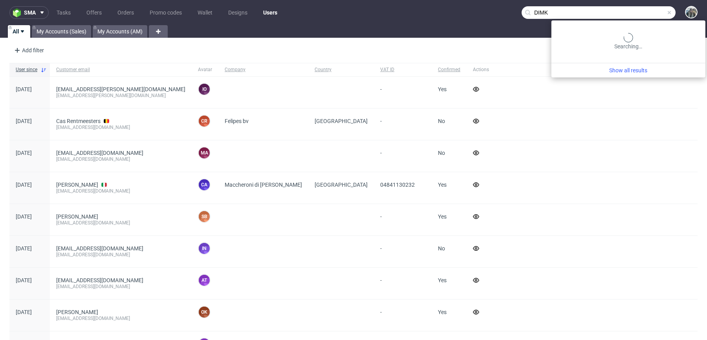
type input "DIMK"
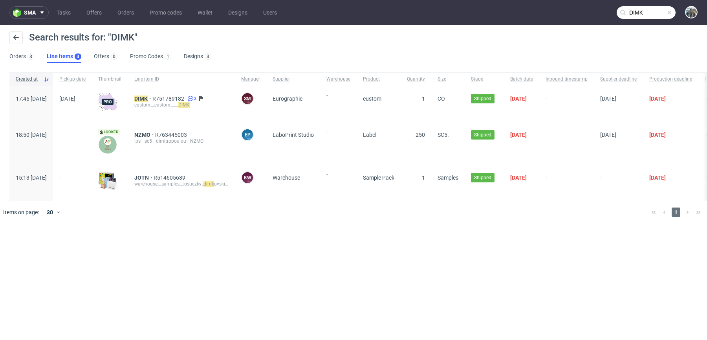
click at [171, 95] on div "DIMK R751789182 2 custom__custom____ DIMK" at bounding box center [181, 104] width 107 height 36
click at [148, 97] on mark "DIMK" at bounding box center [140, 98] width 13 height 6
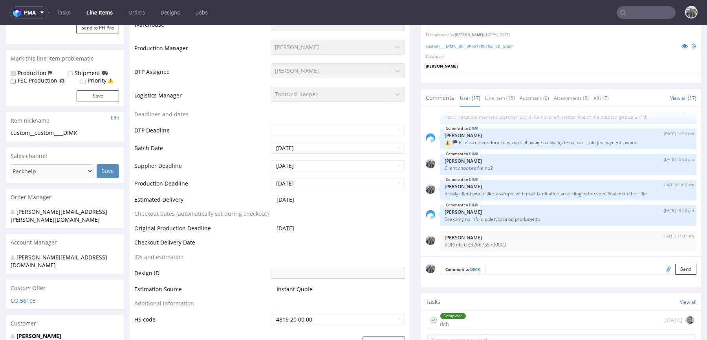
scroll to position [201, 0]
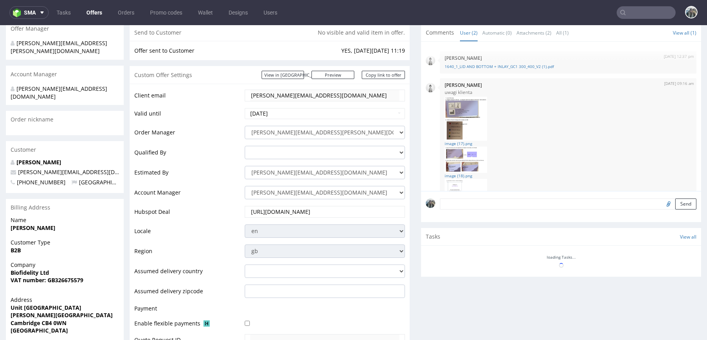
scroll to position [22, 0]
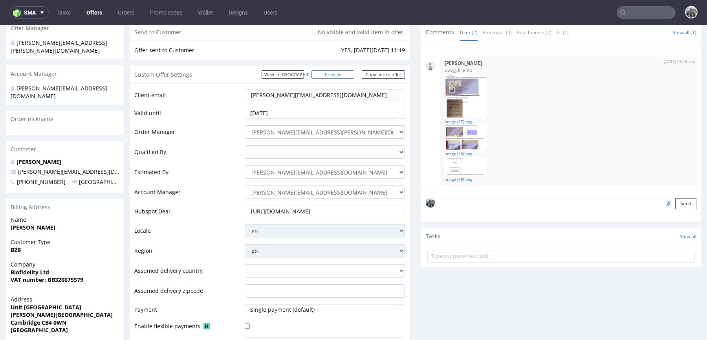
click at [342, 76] on link "Preview" at bounding box center [333, 74] width 43 height 8
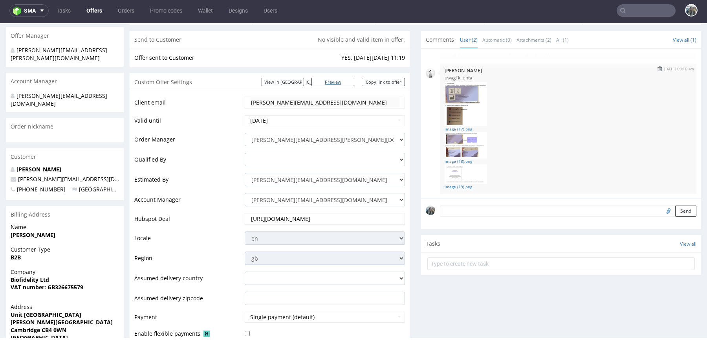
scroll to position [0, 0]
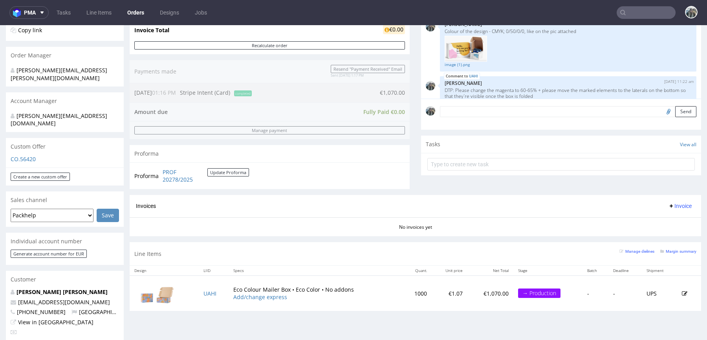
scroll to position [249, 0]
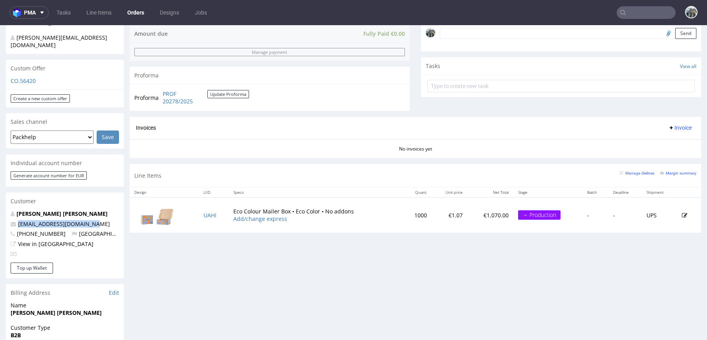
drag, startPoint x: 101, startPoint y: 212, endPoint x: 0, endPoint y: 211, distance: 101.4
click at [0, 211] on div "Order via Offer R628753767 22.09.2025 01:16 PM Mark this order as problematic I…" at bounding box center [353, 171] width 707 height 753
copy span "cerebrodealvaro@gmail.com"
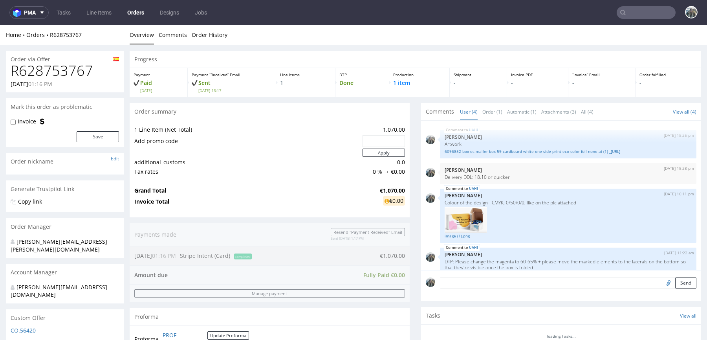
scroll to position [57, 0]
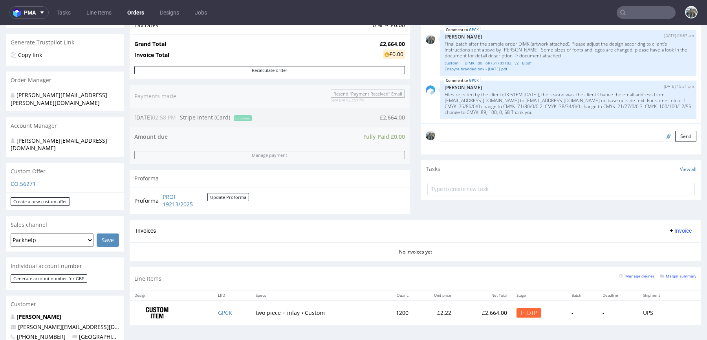
scroll to position [218, 0]
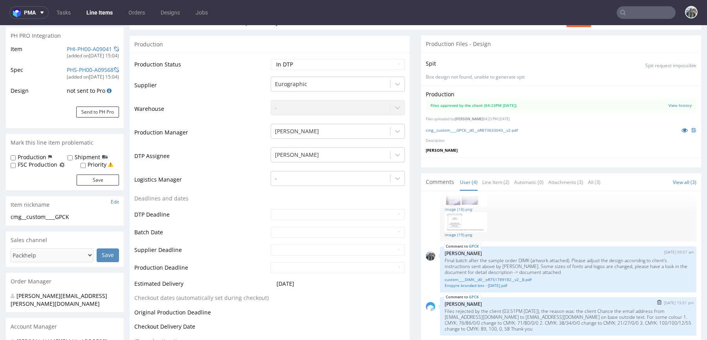
scroll to position [116, 0]
click at [682, 127] on icon at bounding box center [685, 130] width 6 height 6
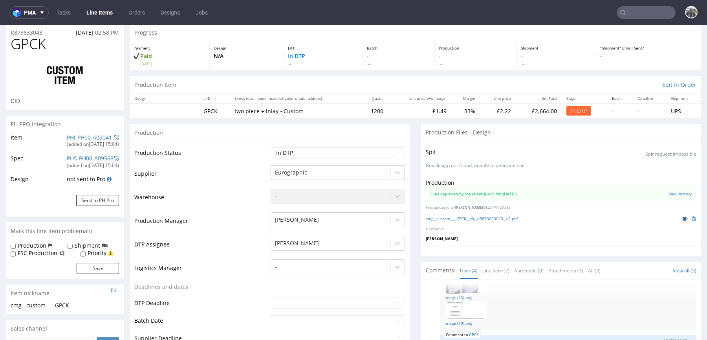
scroll to position [0, 0]
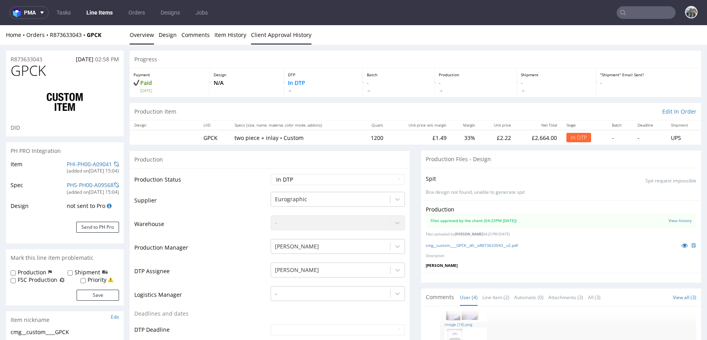
click at [283, 37] on link "Client Approval History" at bounding box center [281, 34] width 61 height 19
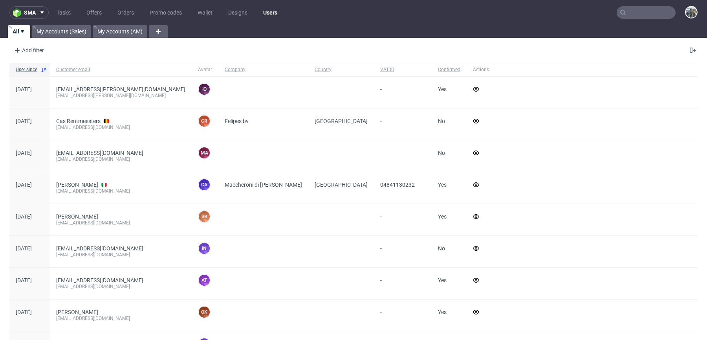
click at [634, 18] on input "text" at bounding box center [646, 12] width 59 height 13
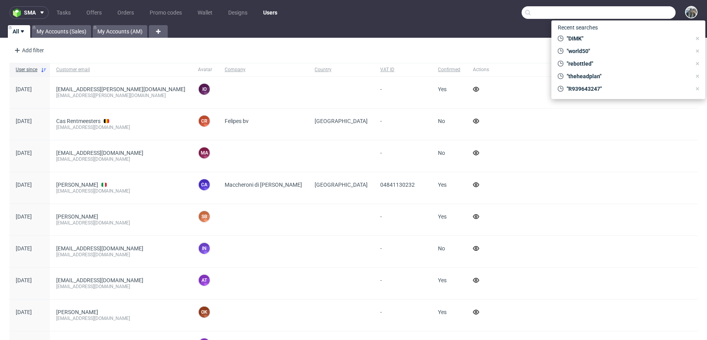
paste input "world50"
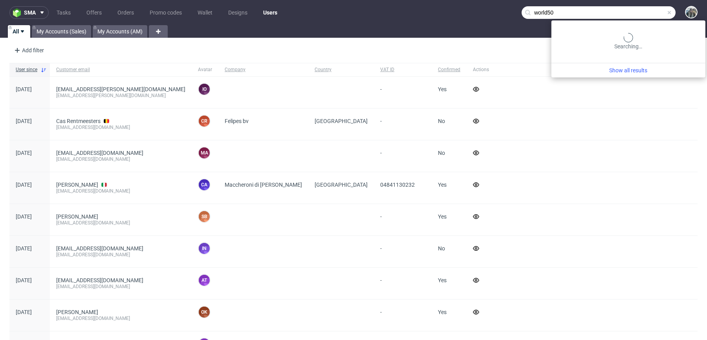
type input "world50"
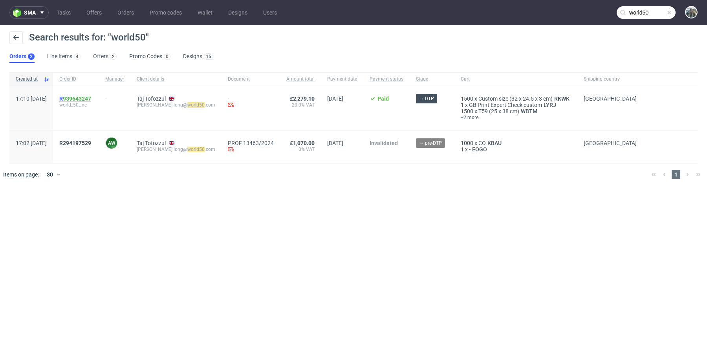
click at [91, 98] on link "939643247" at bounding box center [77, 98] width 28 height 6
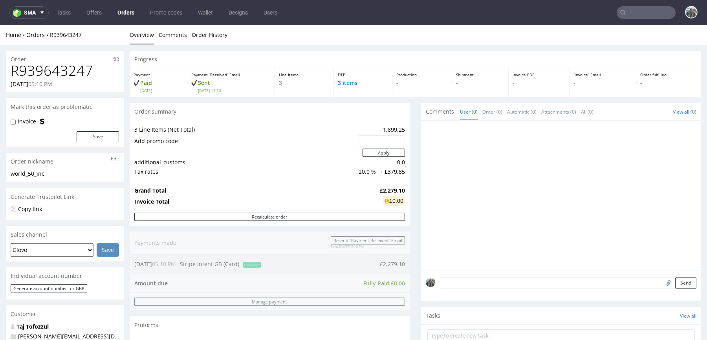
click at [66, 70] on h1 "R939643247" at bounding box center [65, 71] width 108 height 16
copy h1 "R939643247"
